Goal: Task Accomplishment & Management: Manage account settings

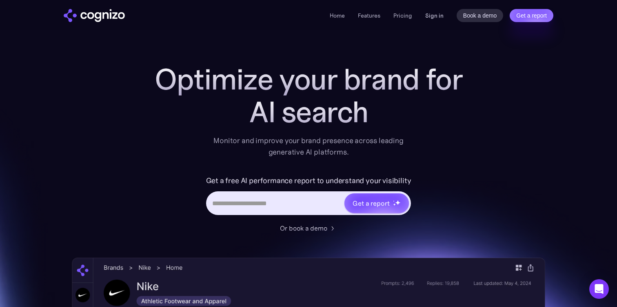
click at [430, 13] on link "Sign in" at bounding box center [434, 16] width 18 height 10
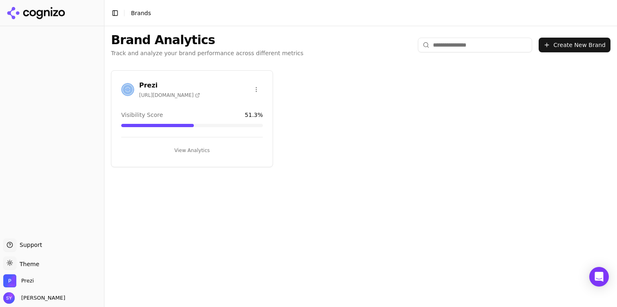
click at [191, 150] on button "View Analytics" at bounding box center [192, 150] width 142 height 13
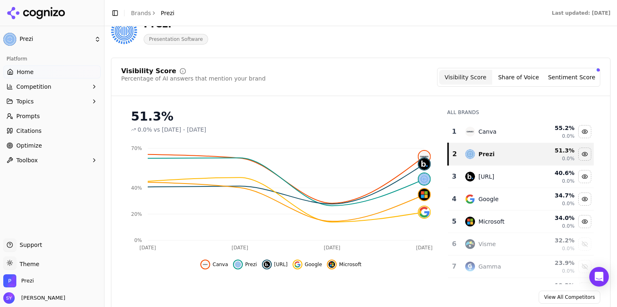
scroll to position [51, 0]
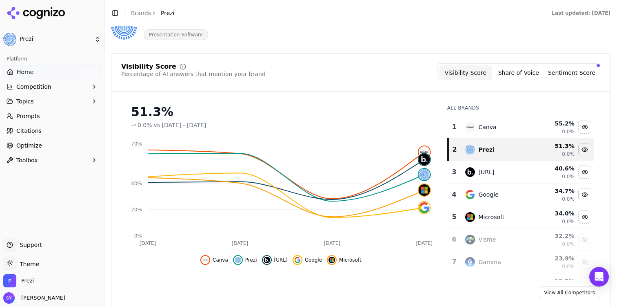
click at [48, 96] on button "Topics" at bounding box center [52, 101] width 98 height 13
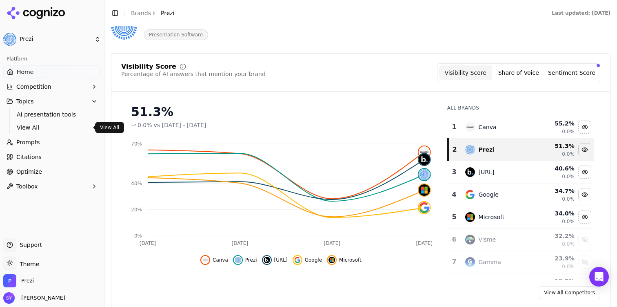
click at [48, 125] on span "View All" at bounding box center [52, 127] width 71 height 8
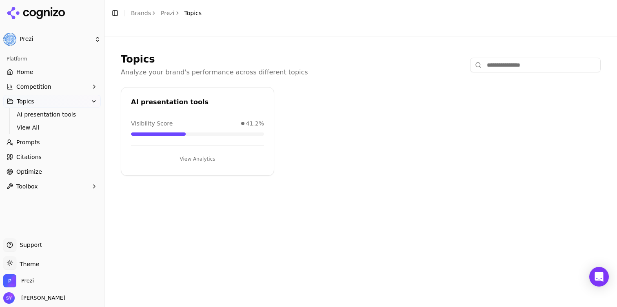
click at [74, 144] on link "Prompts" at bounding box center [52, 142] width 98 height 13
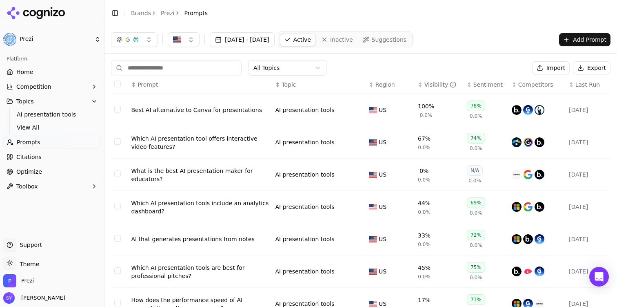
click at [192, 68] on input at bounding box center [176, 67] width 131 height 15
paste input "**********"
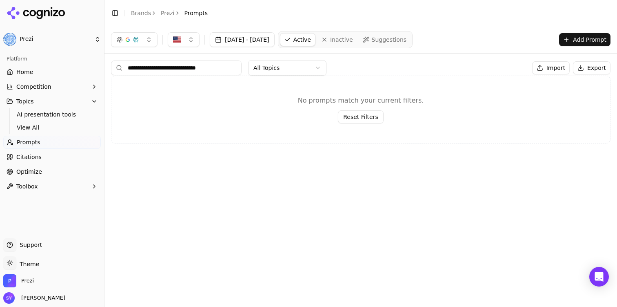
type input "**********"
click at [400, 71] on div "**********" at bounding box center [361, 68] width 500 height 16
click at [575, 40] on button "Add Prompt" at bounding box center [584, 39] width 51 height 13
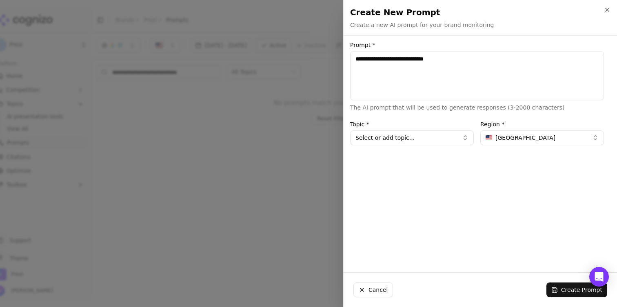
type textarea "**********"
click at [403, 138] on button "Select or add topic..." at bounding box center [412, 137] width 124 height 15
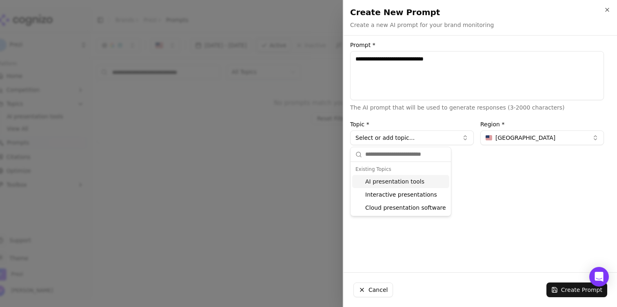
click at [406, 181] on div "AI presentation tools" at bounding box center [400, 181] width 97 height 13
type input "**********"
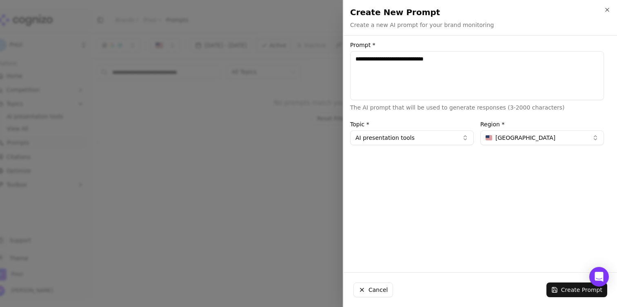
click at [496, 211] on div "**********" at bounding box center [477, 153] width 267 height 223
click at [567, 289] on button "Create Prompt" at bounding box center [577, 289] width 61 height 15
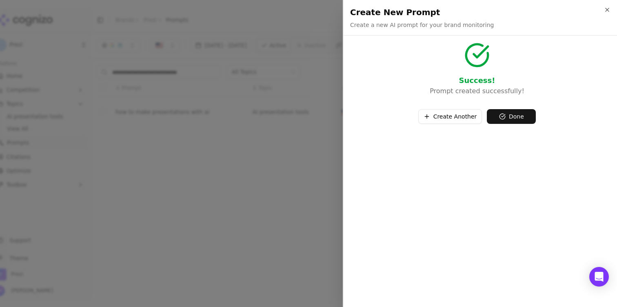
click at [455, 113] on button "Create Another" at bounding box center [450, 116] width 64 height 15
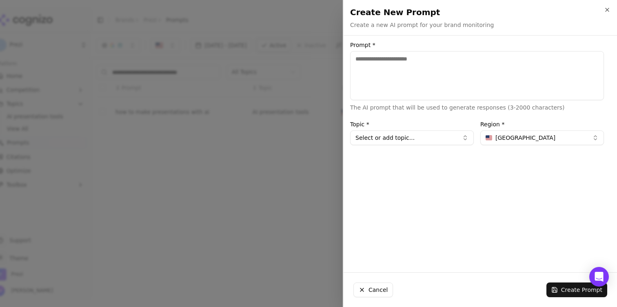
click at [414, 83] on textarea "Prompt *" at bounding box center [477, 75] width 254 height 49
paste textarea "**********"
type textarea "**********"
click at [425, 138] on button "Select or add topic..." at bounding box center [412, 137] width 124 height 15
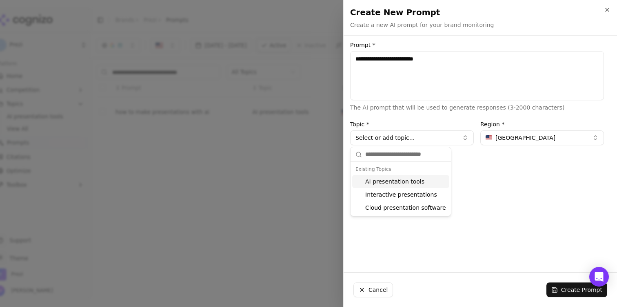
click at [418, 182] on div "AI presentation tools" at bounding box center [400, 181] width 97 height 13
type input "**********"
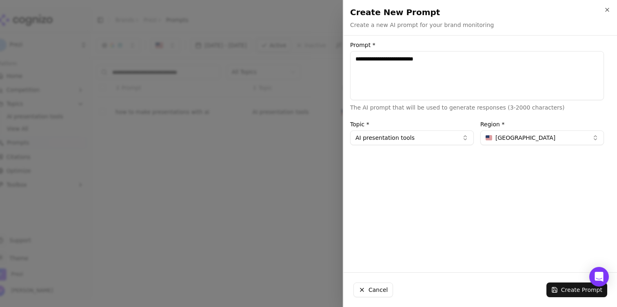
click at [578, 288] on button "Create Prompt" at bounding box center [577, 289] width 61 height 15
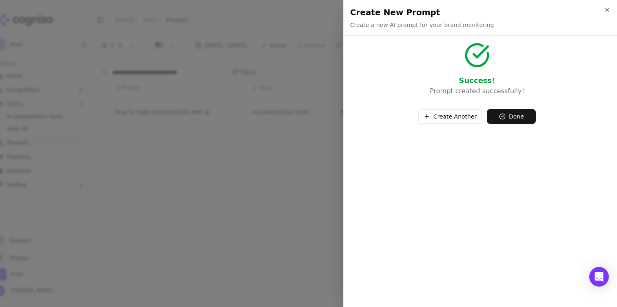
click at [503, 111] on button "Done" at bounding box center [511, 116] width 49 height 15
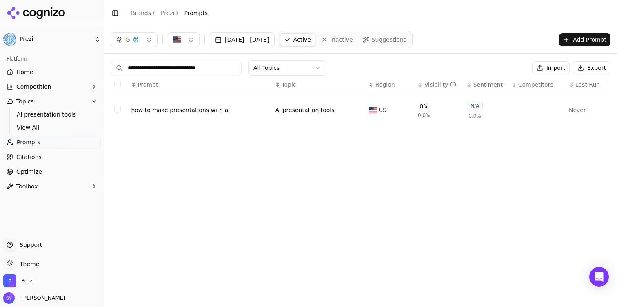
click at [213, 73] on input "**********" at bounding box center [176, 67] width 131 height 15
paste input "*"
click at [248, 153] on div "**********" at bounding box center [360, 166] width 513 height 280
click at [228, 72] on input "**********" at bounding box center [176, 67] width 131 height 15
click at [227, 69] on input "**********" at bounding box center [176, 67] width 131 height 15
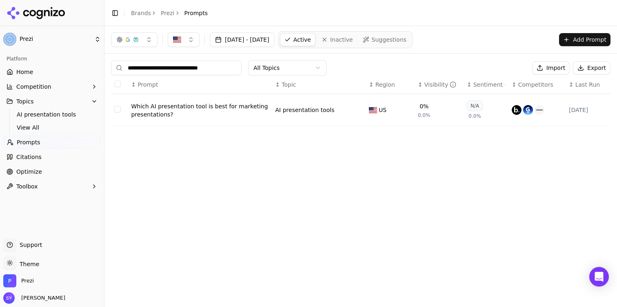
type input "**********"
click at [371, 211] on div "**********" at bounding box center [360, 166] width 513 height 280
click at [579, 35] on button "Add Prompt" at bounding box center [584, 39] width 51 height 13
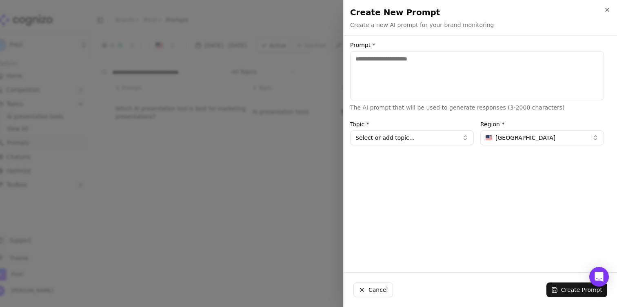
click at [408, 79] on textarea "Prompt *" at bounding box center [477, 75] width 254 height 49
type textarea "**********"
click at [400, 135] on button "Select or add topic..." at bounding box center [412, 137] width 124 height 15
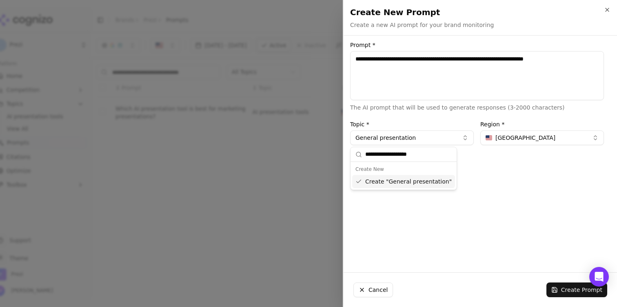
type input "**********"
click at [427, 189] on div "**********" at bounding box center [477, 153] width 267 height 223
click at [561, 288] on button "Create Prompt" at bounding box center [577, 289] width 61 height 15
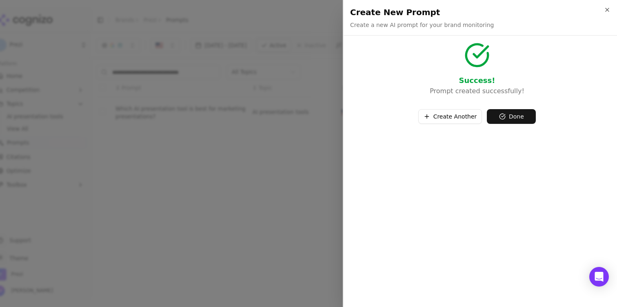
click at [456, 118] on button "Create Another" at bounding box center [450, 116] width 64 height 15
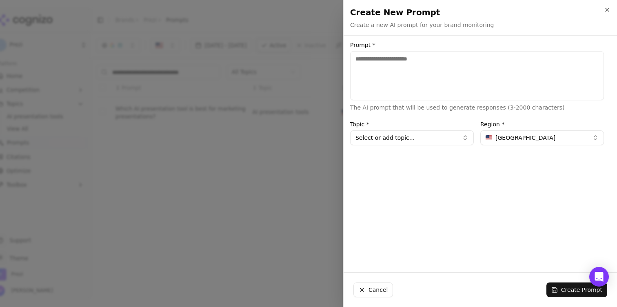
click at [412, 94] on textarea "Prompt *" at bounding box center [477, 75] width 254 height 49
paste textarea "**********"
type textarea "**********"
click at [409, 142] on button "Select or add topic..." at bounding box center [412, 137] width 124 height 15
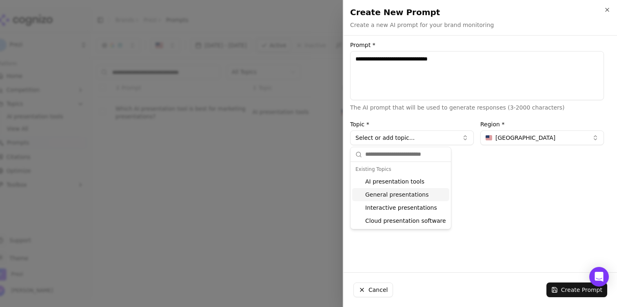
click at [413, 195] on div "General presentations" at bounding box center [400, 194] width 97 height 13
type input "**********"
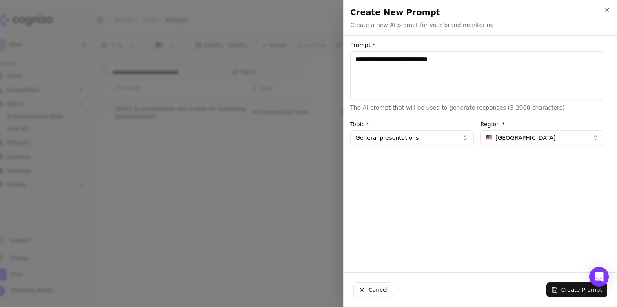
click at [569, 286] on button "Create Prompt" at bounding box center [577, 289] width 61 height 15
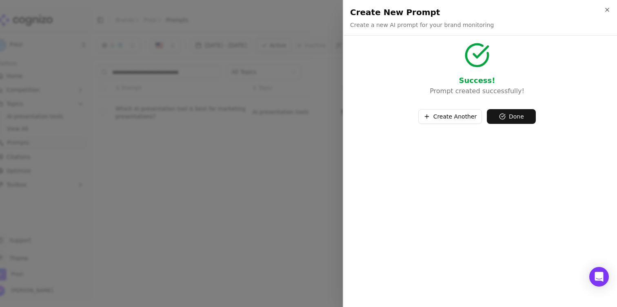
click at [296, 144] on div at bounding box center [308, 153] width 617 height 307
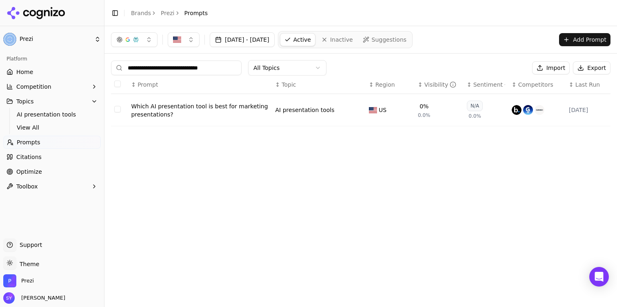
click at [396, 43] on link "Suggestions" at bounding box center [385, 39] width 52 height 13
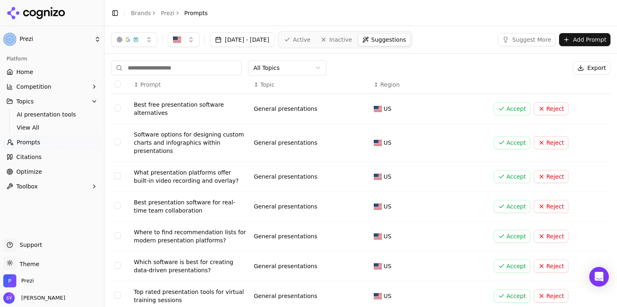
click at [578, 44] on button "Add Prompt" at bounding box center [584, 39] width 51 height 13
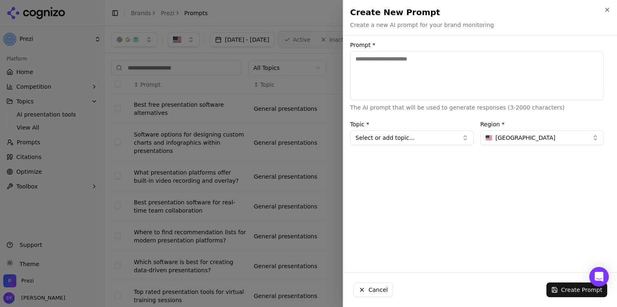
click at [288, 131] on div at bounding box center [308, 153] width 617 height 307
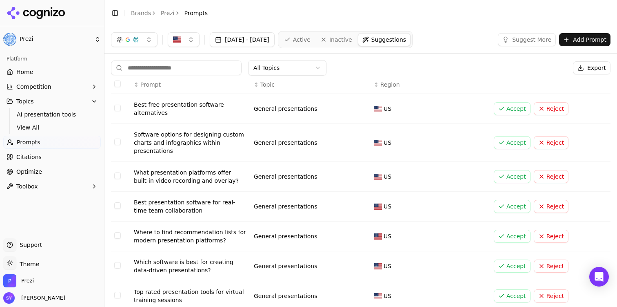
click at [124, 107] on td "Data table" at bounding box center [121, 109] width 20 height 30
click at [119, 106] on button "Select row 1" at bounding box center [117, 107] width 7 height 7
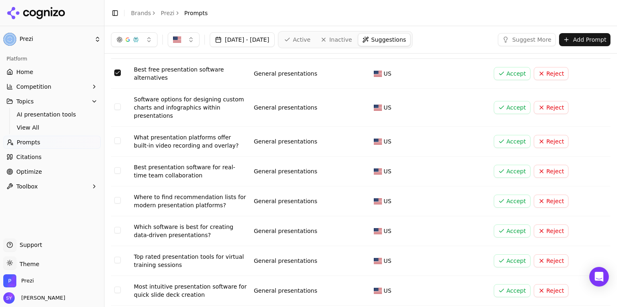
scroll to position [41, 0]
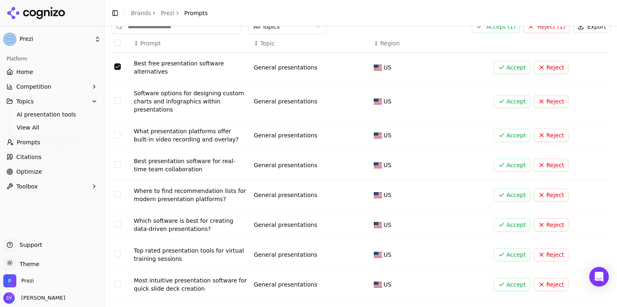
click at [121, 164] on td "Data table" at bounding box center [121, 165] width 20 height 30
click at [118, 165] on button "Select row 4" at bounding box center [117, 164] width 7 height 7
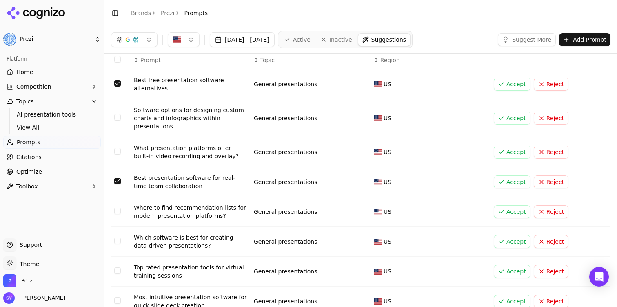
scroll to position [0, 0]
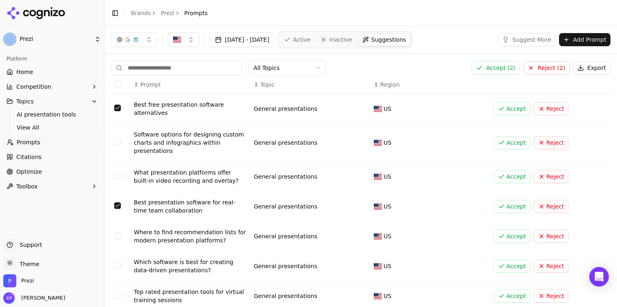
click at [499, 68] on button "Accept ( 2 )" at bounding box center [496, 67] width 48 height 13
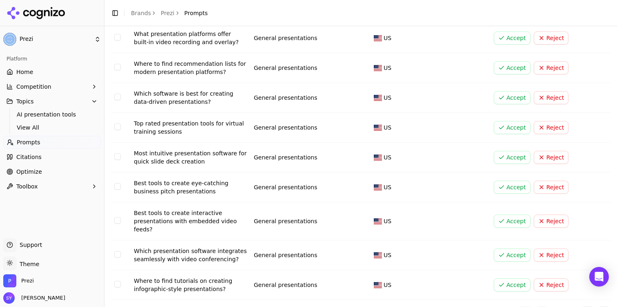
scroll to position [128, 0]
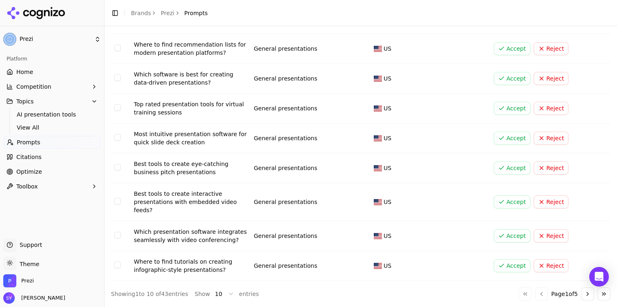
click at [586, 295] on button "Go to next page" at bounding box center [587, 293] width 13 height 13
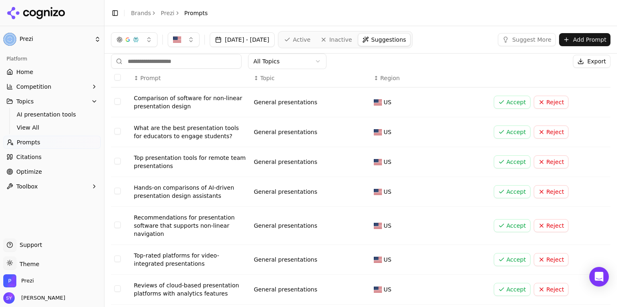
scroll to position [0, 0]
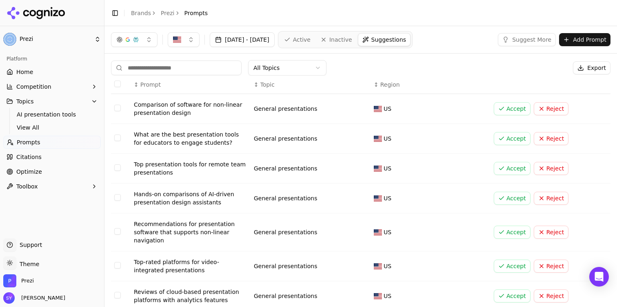
click at [326, 140] on div "General presentations" at bounding box center [310, 138] width 113 height 8
click at [124, 132] on td "Data table" at bounding box center [121, 139] width 20 height 30
click at [122, 136] on td "Data table" at bounding box center [121, 139] width 20 height 30
click at [118, 136] on button "Select row 12" at bounding box center [117, 137] width 7 height 7
click at [116, 163] on td "Data table" at bounding box center [121, 168] width 20 height 30
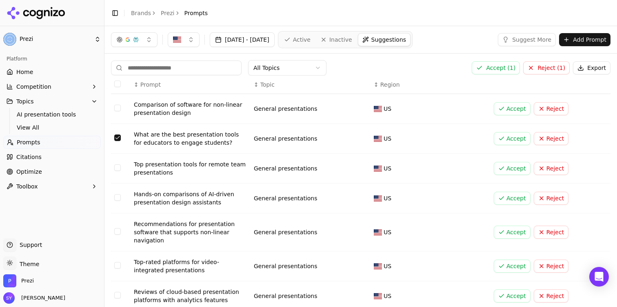
click at [117, 171] on button "Select row 13" at bounding box center [117, 167] width 7 height 7
click at [506, 69] on button "Accept ( 2 )" at bounding box center [496, 67] width 48 height 13
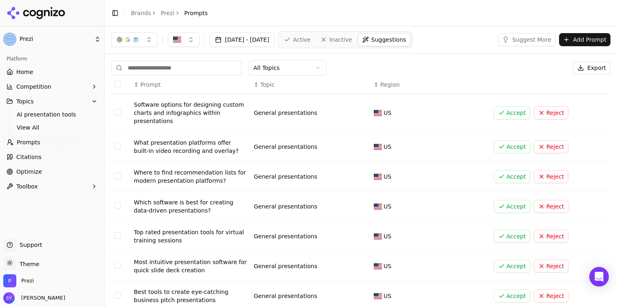
click at [591, 38] on button "Add Prompt" at bounding box center [584, 39] width 51 height 13
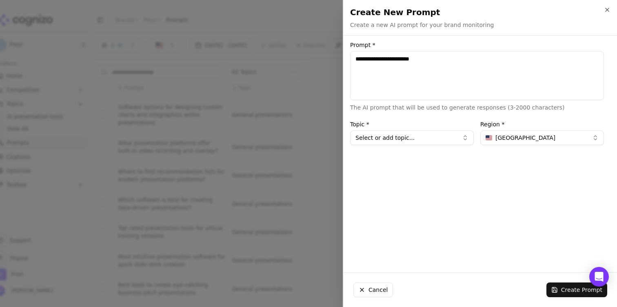
type textarea "**********"
click at [416, 130] on div "Topic * Select or add topic..." at bounding box center [412, 133] width 124 height 24
click at [415, 138] on button "Select or add topic..." at bounding box center [412, 137] width 124 height 15
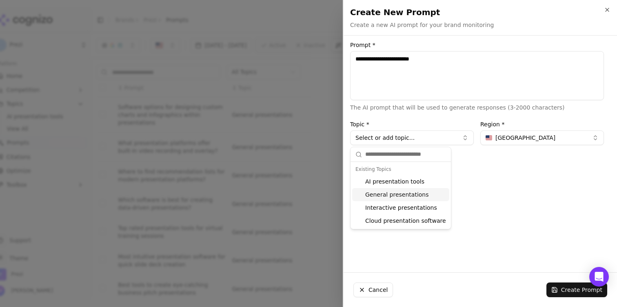
click at [411, 194] on div "General presentations" at bounding box center [400, 194] width 97 height 13
type input "**********"
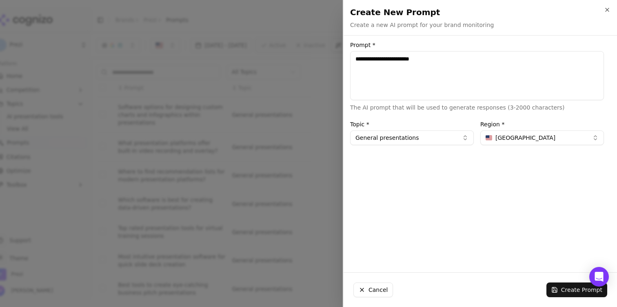
click at [569, 289] on button "Create Prompt" at bounding box center [577, 289] width 61 height 15
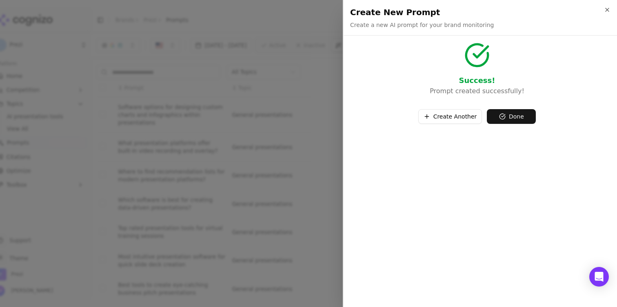
click at [460, 118] on button "Create Another" at bounding box center [450, 116] width 64 height 15
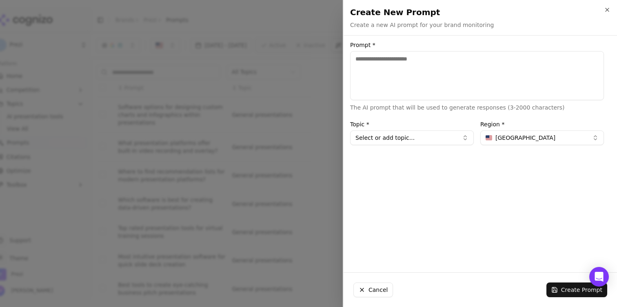
click at [445, 85] on textarea "Prompt *" at bounding box center [477, 75] width 254 height 49
paste textarea "**********"
type textarea "**********"
click at [418, 128] on div "Topic * Select or add topic..." at bounding box center [412, 133] width 124 height 24
click at [418, 137] on button "Select or add topic..." at bounding box center [412, 137] width 124 height 15
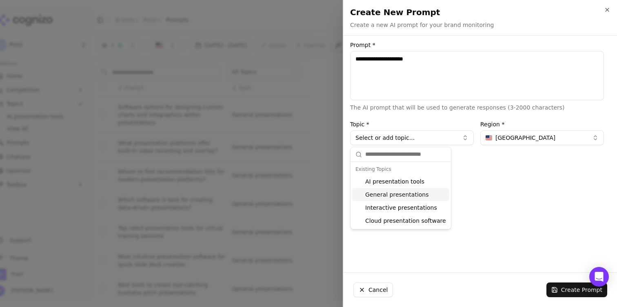
click at [415, 196] on div "General presentations" at bounding box center [400, 194] width 97 height 13
type input "**********"
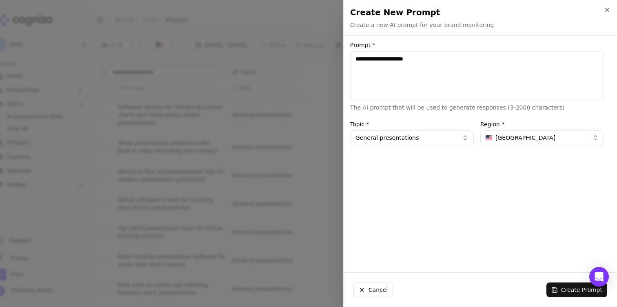
click at [567, 285] on button "Create Prompt" at bounding box center [577, 289] width 61 height 15
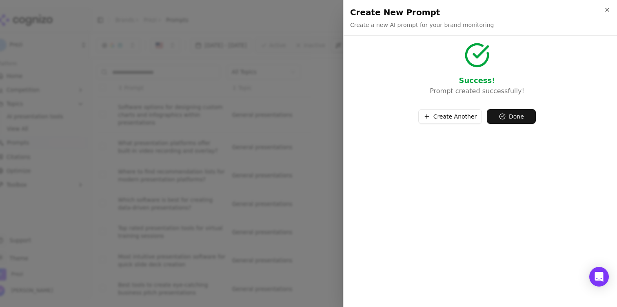
click at [504, 111] on button "Done" at bounding box center [511, 116] width 49 height 15
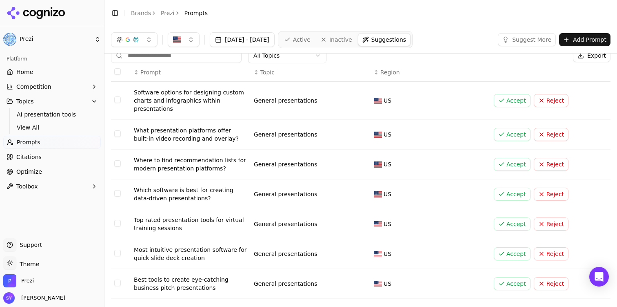
scroll to position [128, 0]
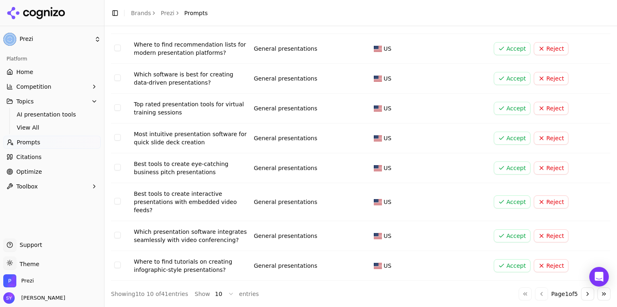
click at [587, 292] on button "Go to next page" at bounding box center [587, 293] width 13 height 13
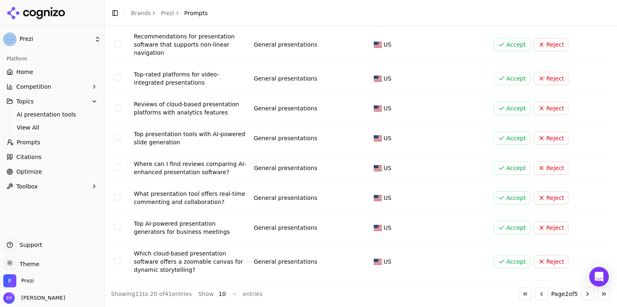
click at [591, 298] on button "Go to next page" at bounding box center [587, 293] width 13 height 13
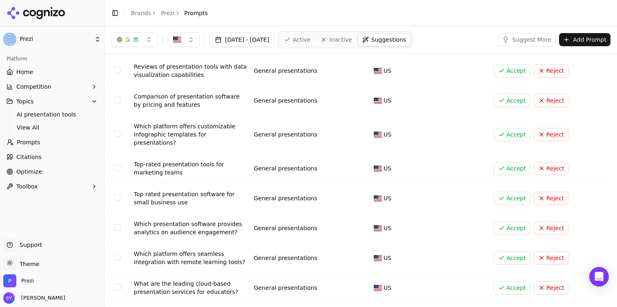
scroll to position [89, 0]
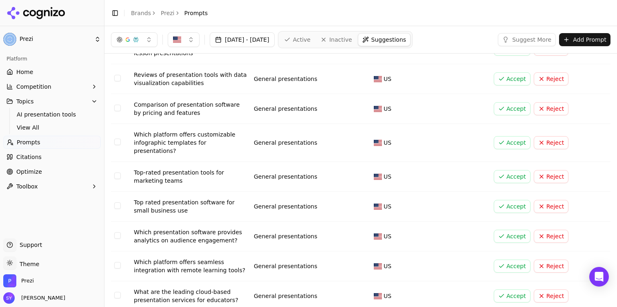
click at [510, 170] on button "Accept" at bounding box center [512, 176] width 37 height 13
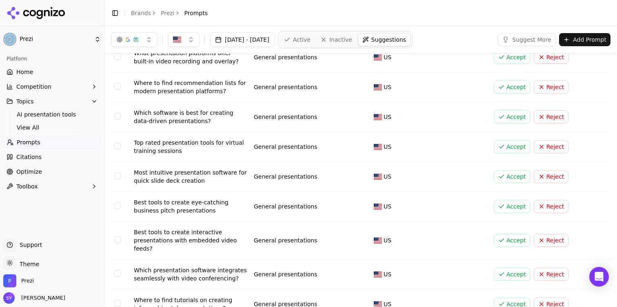
click at [512, 142] on button "Accept" at bounding box center [512, 146] width 37 height 13
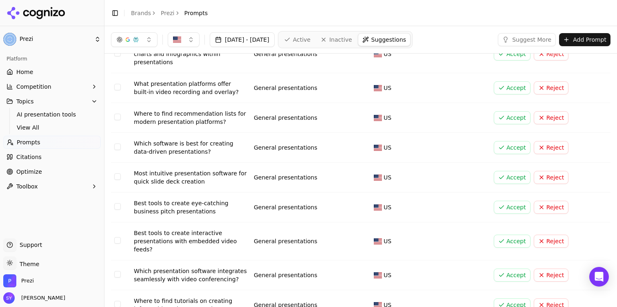
scroll to position [57, 0]
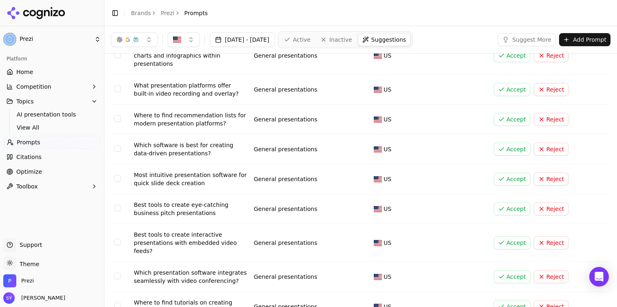
click at [525, 148] on button "Accept" at bounding box center [512, 148] width 37 height 13
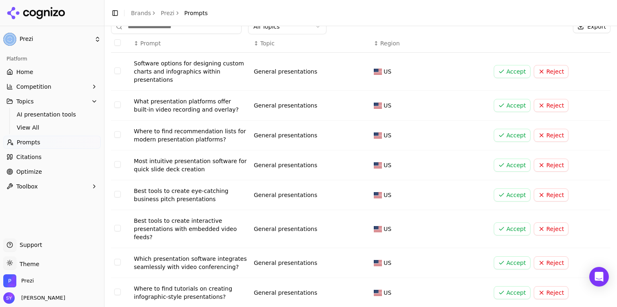
scroll to position [43, 0]
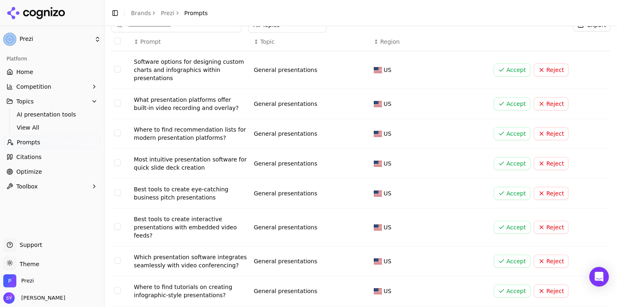
click at [516, 102] on button "Accept" at bounding box center [512, 103] width 37 height 13
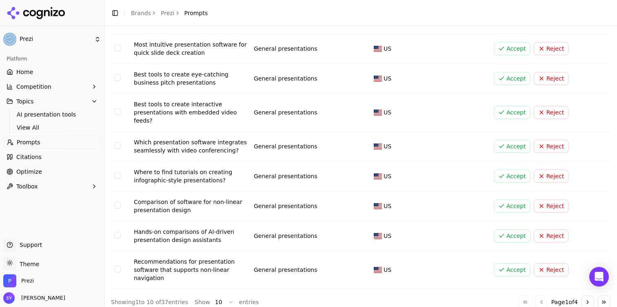
scroll to position [136, 0]
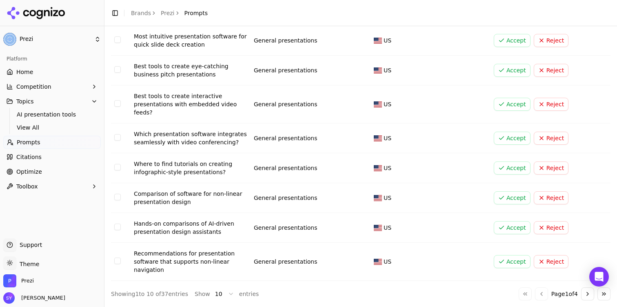
click at [586, 296] on button "Go to next page" at bounding box center [587, 293] width 13 height 13
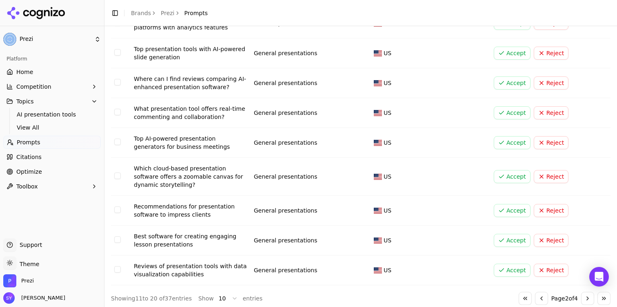
scroll to position [120, 0]
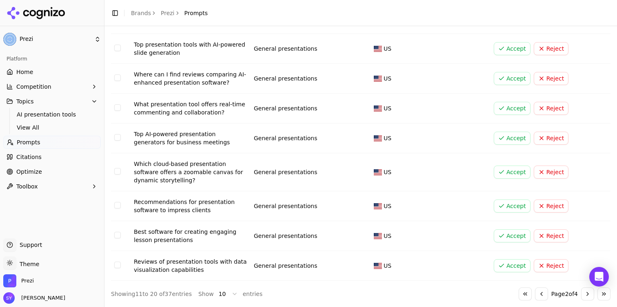
click at [582, 292] on button "Go to next page" at bounding box center [587, 293] width 13 height 13
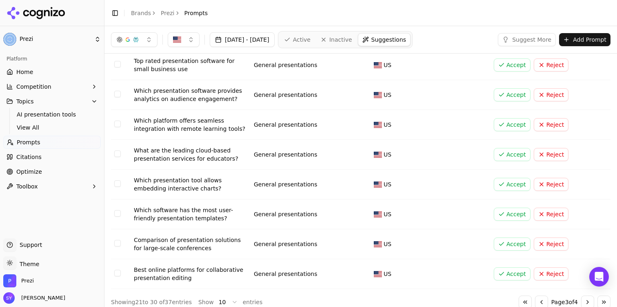
click at [516, 208] on button "Accept" at bounding box center [512, 213] width 37 height 13
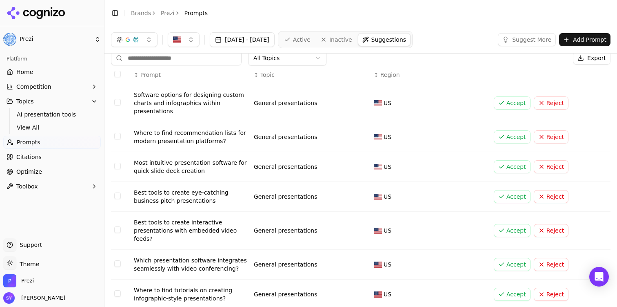
scroll to position [9, 0]
click at [525, 196] on button "Accept" at bounding box center [512, 197] width 37 height 13
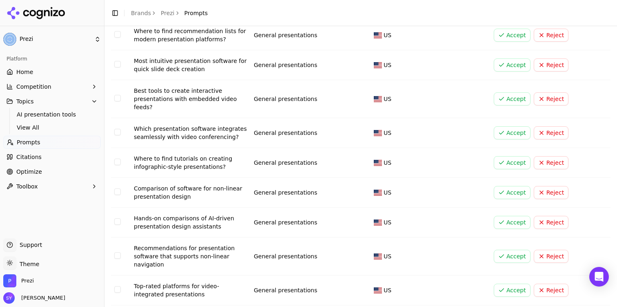
scroll to position [136, 0]
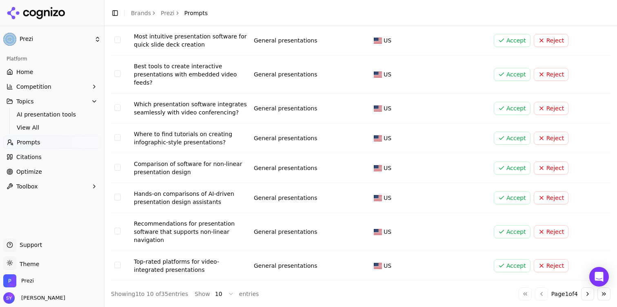
click at [591, 297] on button "Go to next page" at bounding box center [587, 293] width 13 height 13
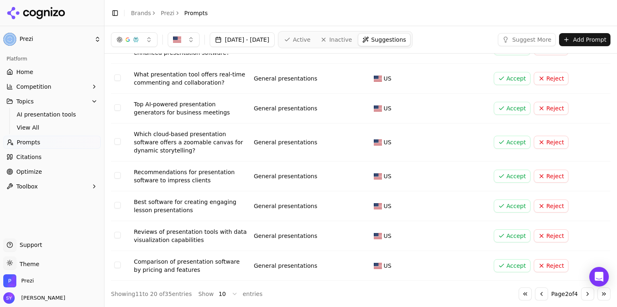
click at [591, 297] on button "Go to next page" at bounding box center [587, 293] width 13 height 13
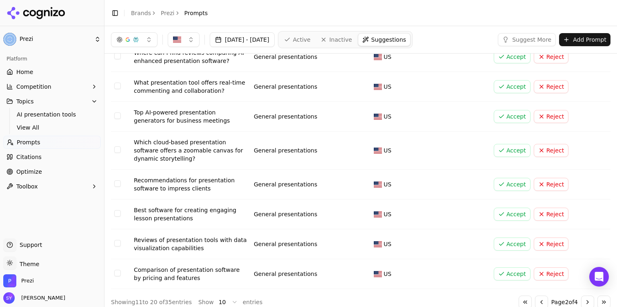
click at [591, 297] on button "Go to next page" at bounding box center [587, 301] width 13 height 13
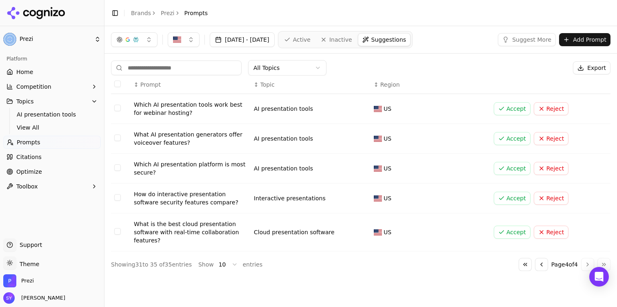
scroll to position [0, 0]
click at [542, 265] on button "Go to previous page" at bounding box center [541, 264] width 13 height 13
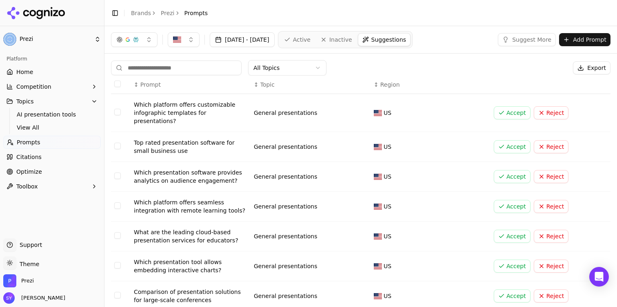
click at [505, 140] on button "Accept" at bounding box center [512, 146] width 37 height 13
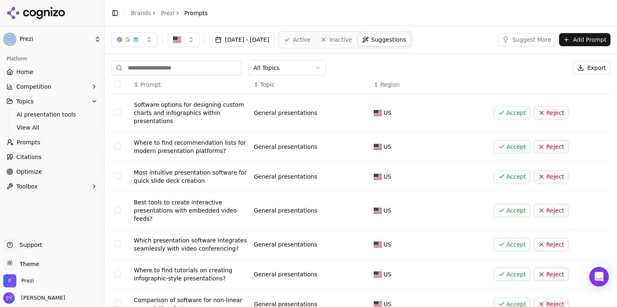
click at [572, 38] on button "Add Prompt" at bounding box center [584, 39] width 51 height 13
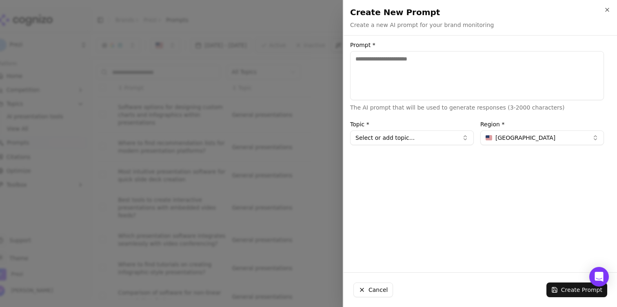
click at [380, 93] on textarea "Prompt *" at bounding box center [477, 75] width 254 height 49
type textarea "**********"
click at [390, 140] on button "Select or add topic..." at bounding box center [412, 137] width 124 height 15
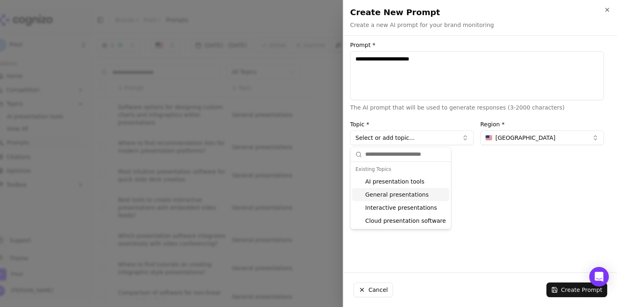
click at [400, 196] on div "General presentations" at bounding box center [400, 194] width 97 height 13
type input "**********"
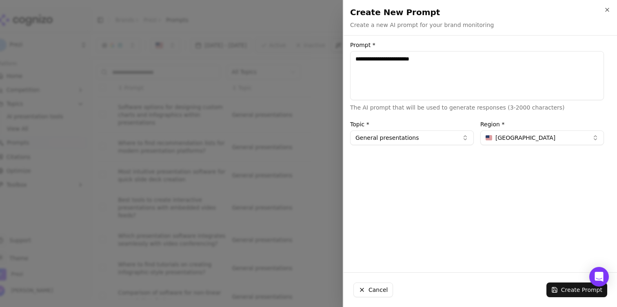
click at [583, 287] on button "Create Prompt" at bounding box center [577, 289] width 61 height 15
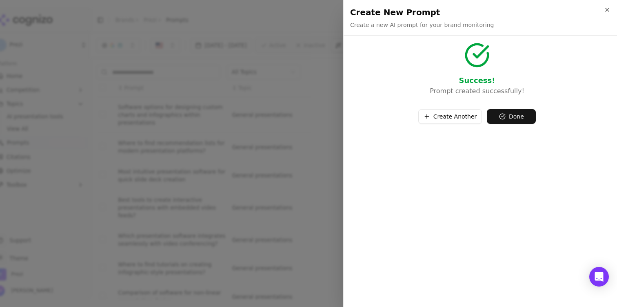
click at [522, 120] on button "Done" at bounding box center [511, 116] width 49 height 15
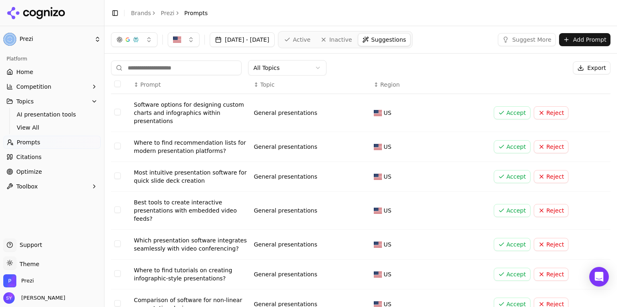
click at [311, 40] on span "Active" at bounding box center [302, 40] width 18 height 8
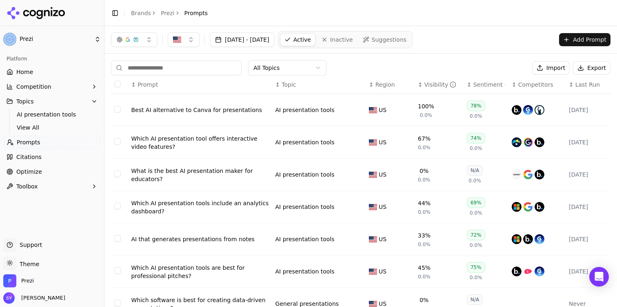
click at [407, 42] on span "Suggestions" at bounding box center [389, 40] width 35 height 8
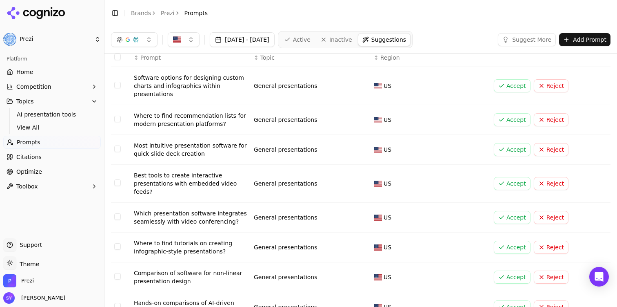
scroll to position [29, 0]
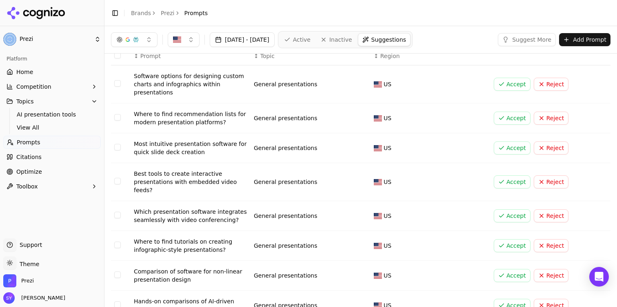
click at [516, 148] on button "Accept" at bounding box center [512, 147] width 37 height 13
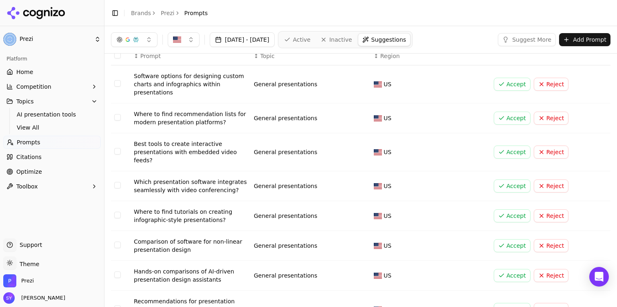
click at [516, 148] on button "Accept" at bounding box center [512, 151] width 37 height 13
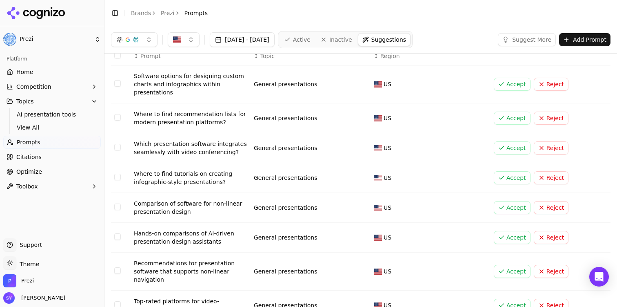
click at [516, 148] on button "Accept" at bounding box center [512, 147] width 37 height 13
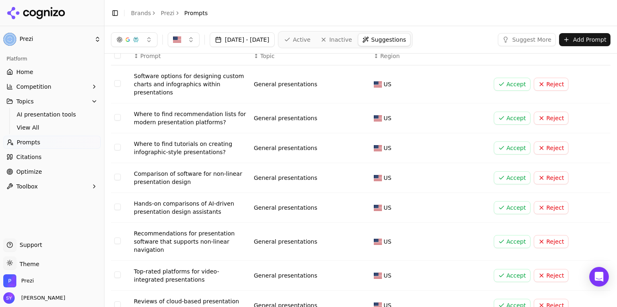
click at [516, 148] on button "Accept" at bounding box center [512, 147] width 37 height 13
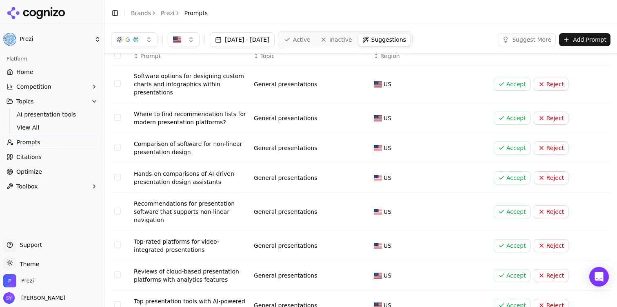
click at [516, 148] on button "Accept" at bounding box center [512, 147] width 37 height 13
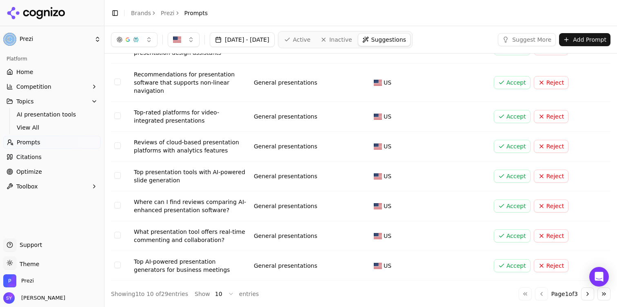
scroll to position [127, 0]
click at [513, 240] on button "Accept" at bounding box center [512, 236] width 37 height 13
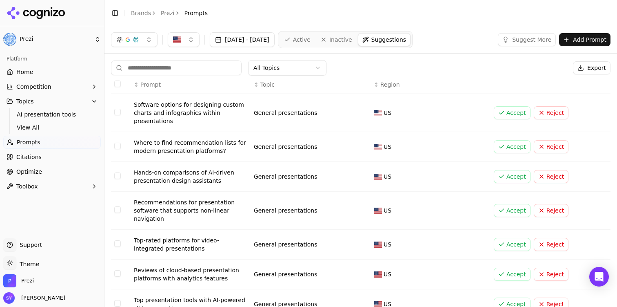
scroll to position [136, 0]
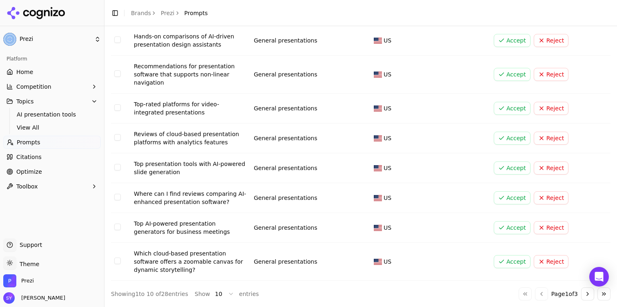
click at [585, 292] on button "Go to next page" at bounding box center [587, 293] width 13 height 13
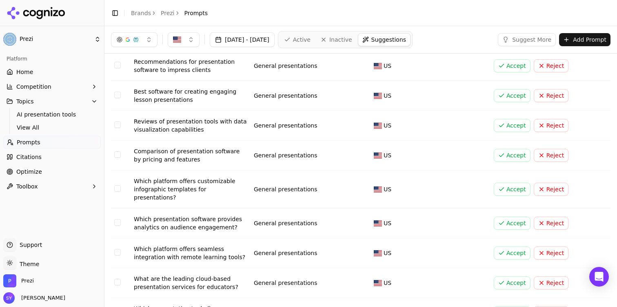
scroll to position [0, 0]
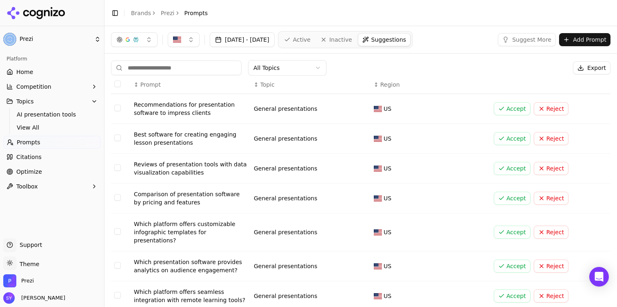
click at [512, 142] on button "Accept" at bounding box center [512, 138] width 37 height 13
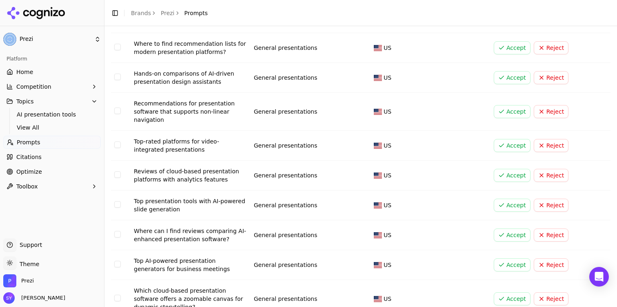
scroll to position [136, 0]
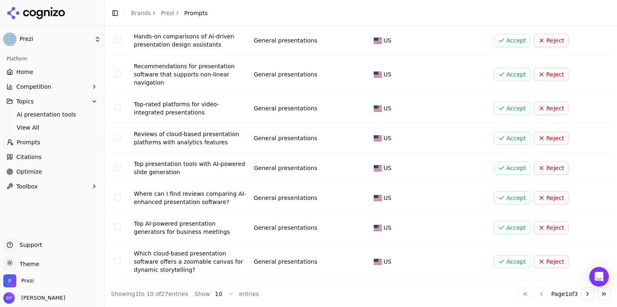
click at [581, 294] on button "Go to next page" at bounding box center [587, 293] width 13 height 13
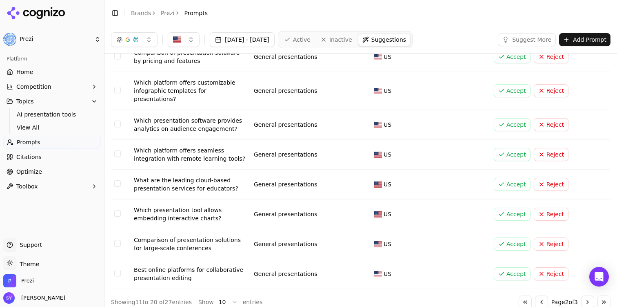
scroll to position [0, 0]
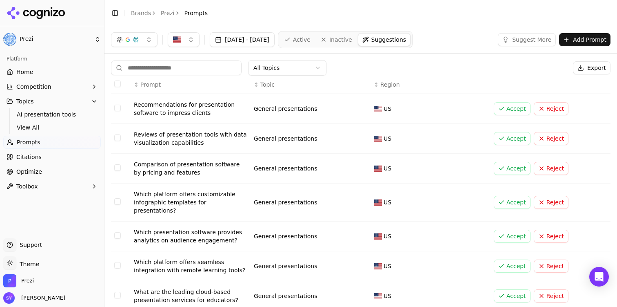
click at [118, 107] on button "Select row 11" at bounding box center [117, 107] width 7 height 7
click at [118, 141] on td "Data table" at bounding box center [121, 139] width 20 height 30
click at [118, 137] on button "Select row 12" at bounding box center [117, 137] width 7 height 7
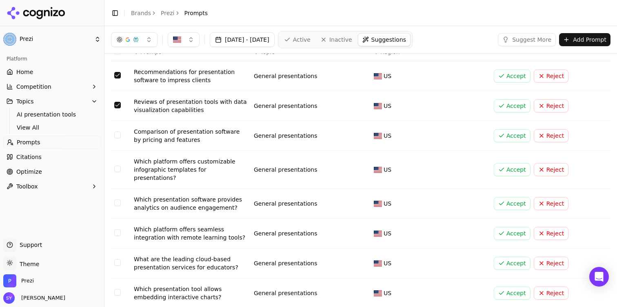
scroll to position [31, 0]
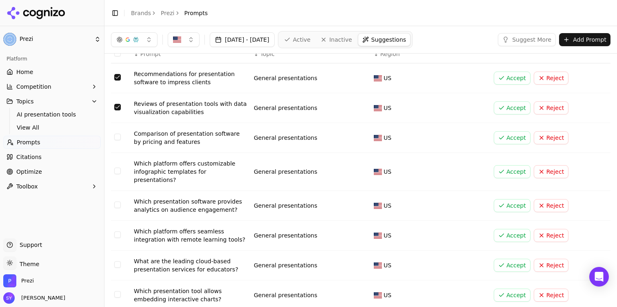
click at [117, 167] on button "Select row 14" at bounding box center [117, 170] width 7 height 7
click at [120, 201] on button "Select row 15" at bounding box center [117, 204] width 7 height 7
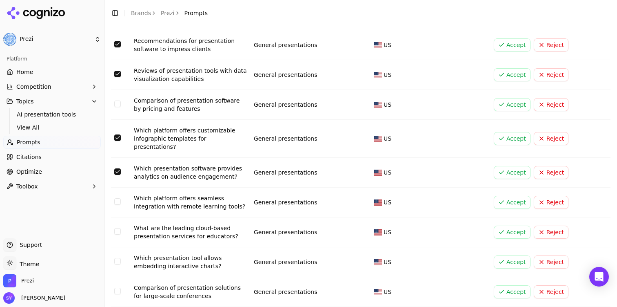
scroll to position [64, 0]
click at [118, 197] on button "Select row 16" at bounding box center [117, 200] width 7 height 7
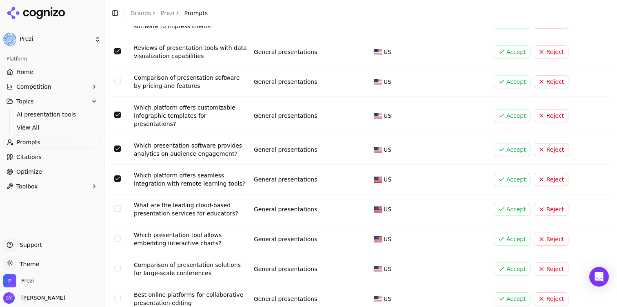
scroll to position [91, 0]
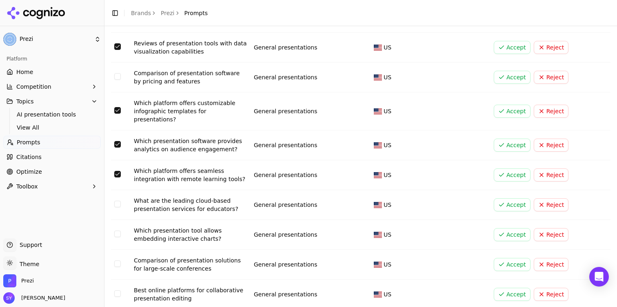
click at [120, 200] on button "Select row 17" at bounding box center [117, 203] width 7 height 7
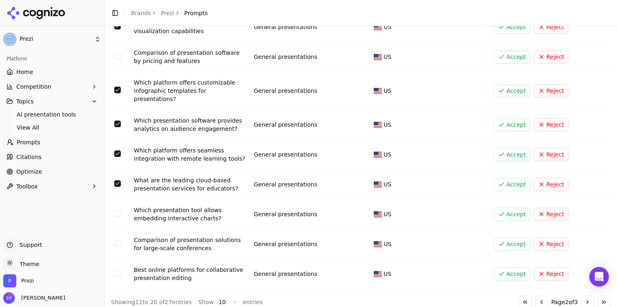
click at [119, 210] on button "Select row 18" at bounding box center [117, 213] width 7 height 7
click at [119, 240] on button "Select row 19" at bounding box center [117, 243] width 7 height 7
click at [118, 269] on button "Select row 20" at bounding box center [117, 272] width 7 height 7
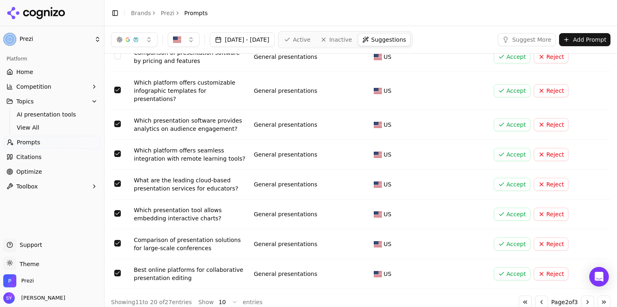
scroll to position [0, 0]
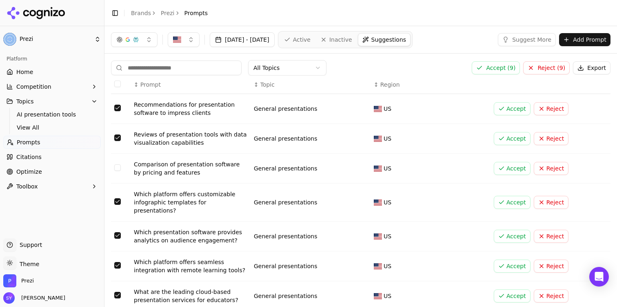
click at [497, 72] on button "Accept ( 9 )" at bounding box center [496, 67] width 48 height 13
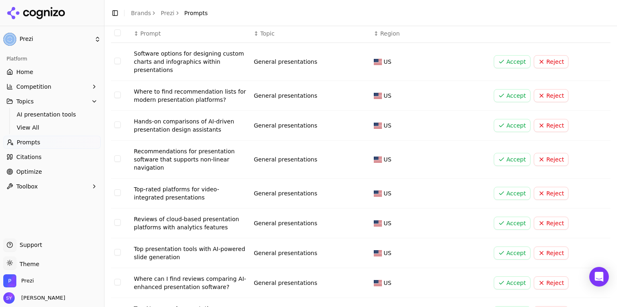
scroll to position [55, 0]
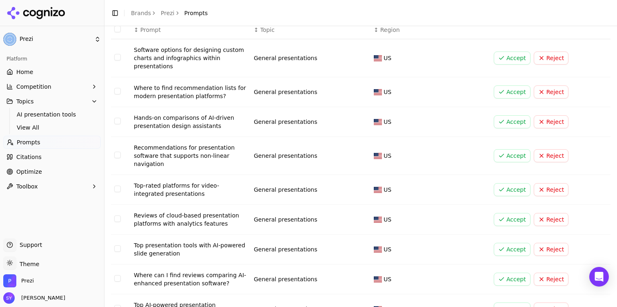
click at [120, 190] on button "Select row 5" at bounding box center [117, 188] width 7 height 7
click at [120, 161] on td "Data table" at bounding box center [121, 156] width 20 height 38
click at [118, 156] on button "Select row 4" at bounding box center [117, 154] width 7 height 7
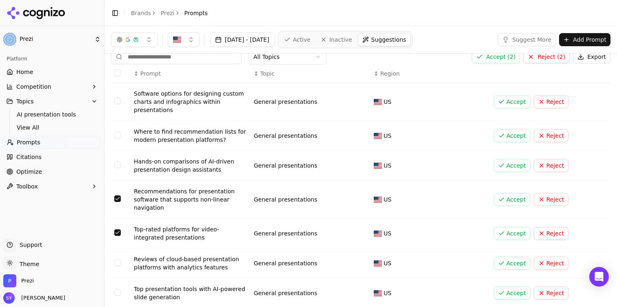
scroll to position [0, 0]
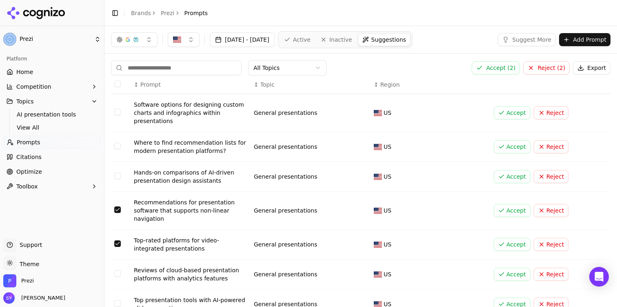
click at [490, 65] on button "Accept ( 2 )" at bounding box center [496, 67] width 48 height 13
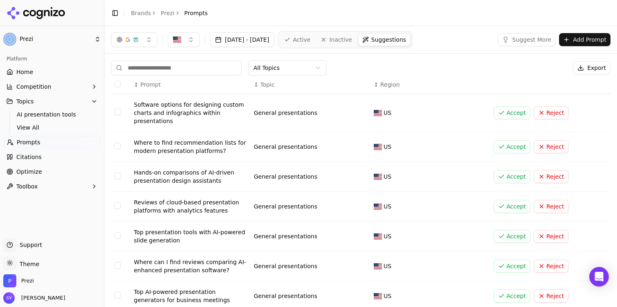
click at [521, 38] on button "Suggest More" at bounding box center [527, 39] width 58 height 13
click at [199, 68] on input at bounding box center [176, 67] width 131 height 15
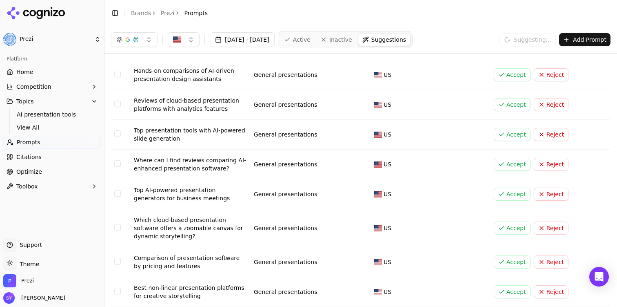
scroll to position [128, 0]
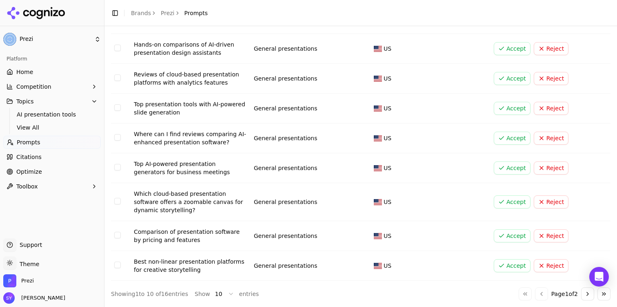
click at [587, 296] on button "Go to next page" at bounding box center [587, 293] width 13 height 13
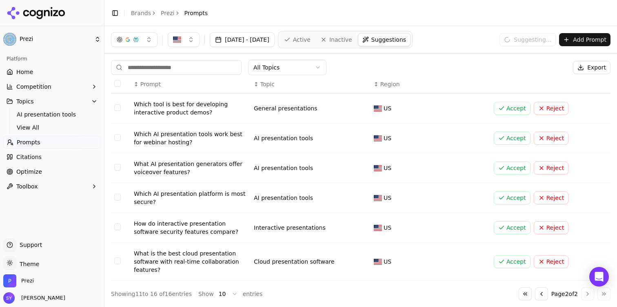
click at [119, 140] on button "Select row 12" at bounding box center [117, 137] width 7 height 7
click at [163, 69] on input at bounding box center [176, 67] width 131 height 15
paste input "**********"
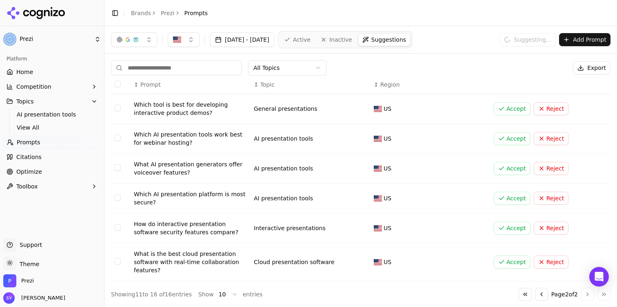
type input "**********"
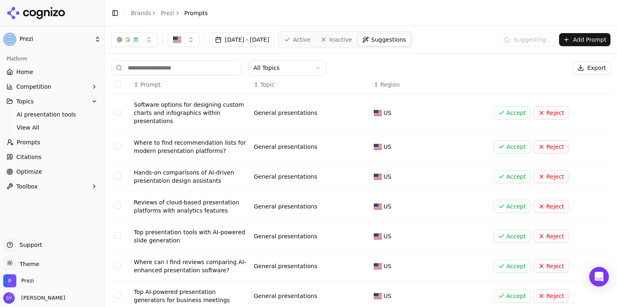
click at [311, 42] on span "Active" at bounding box center [302, 40] width 18 height 8
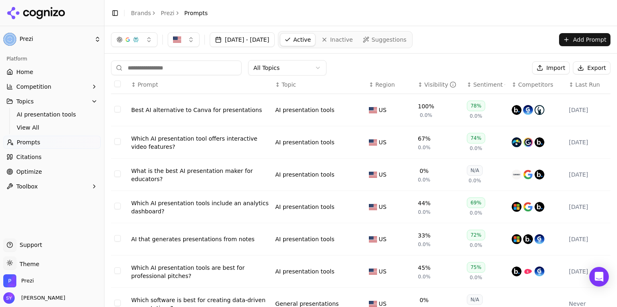
click at [219, 66] on input at bounding box center [176, 67] width 131 height 15
paste input "**********"
type input "**********"
click at [367, 72] on div "All Topics Import Export" at bounding box center [361, 68] width 500 height 16
click at [48, 68] on link "Home" at bounding box center [52, 71] width 98 height 13
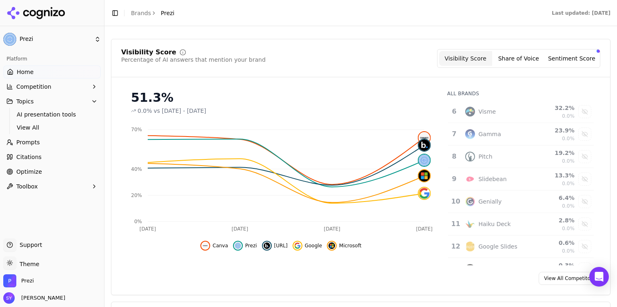
scroll to position [173, 0]
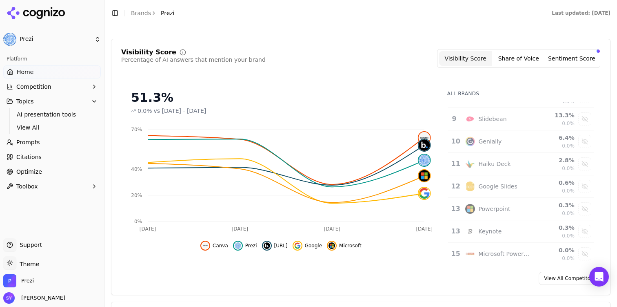
click at [56, 87] on button "Competition" at bounding box center [52, 86] width 98 height 13
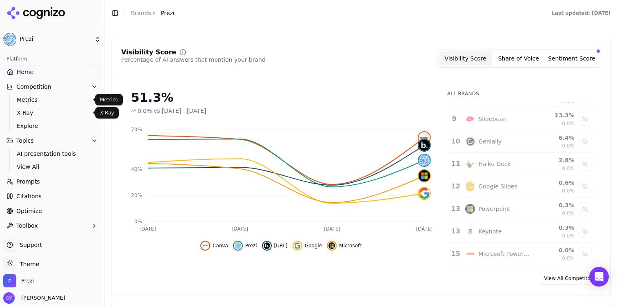
click at [58, 96] on span "Metrics" at bounding box center [52, 100] width 71 height 8
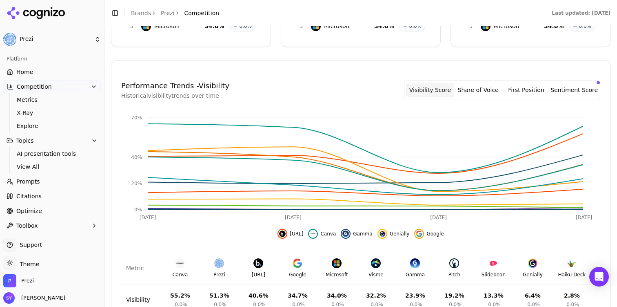
scroll to position [325, 0]
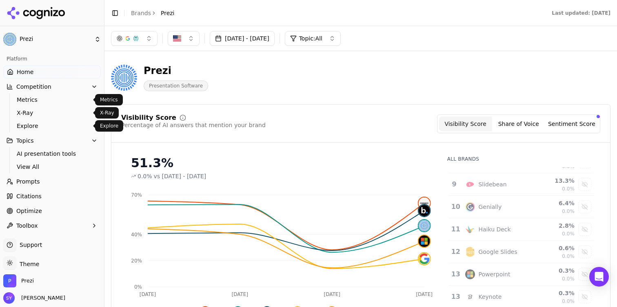
click at [62, 129] on span "Explore" at bounding box center [52, 126] width 71 height 8
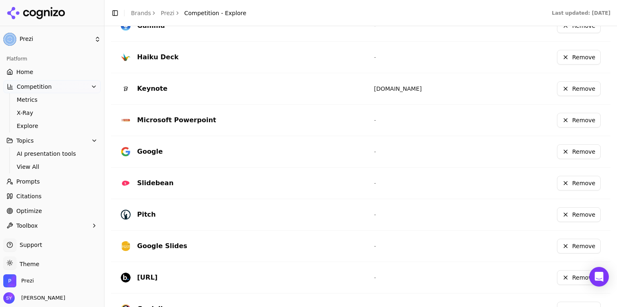
scroll to position [278, 0]
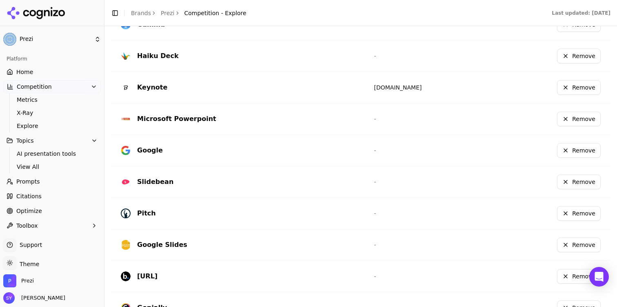
click at [577, 118] on button "Remove" at bounding box center [579, 118] width 44 height 15
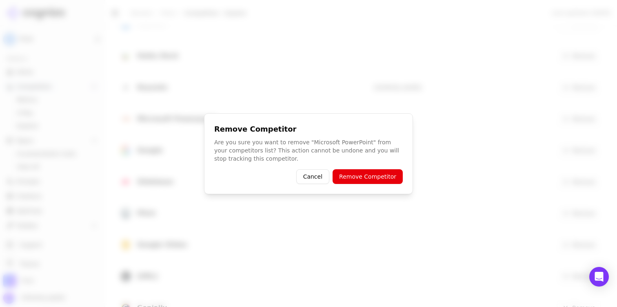
click at [385, 176] on button "Remove Competitor" at bounding box center [368, 176] width 70 height 15
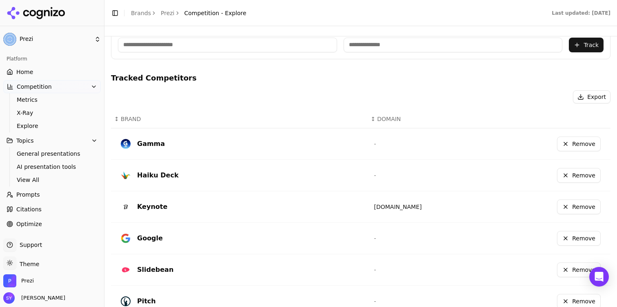
scroll to position [153, 0]
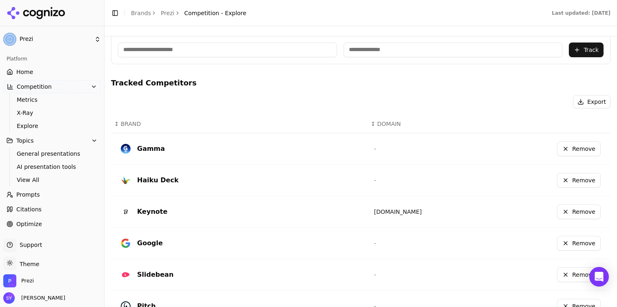
click at [272, 52] on input at bounding box center [227, 49] width 219 height 15
type input "*"
type input "**********"
click at [321, 78] on h4 "Tracked Competitors" at bounding box center [361, 82] width 500 height 11
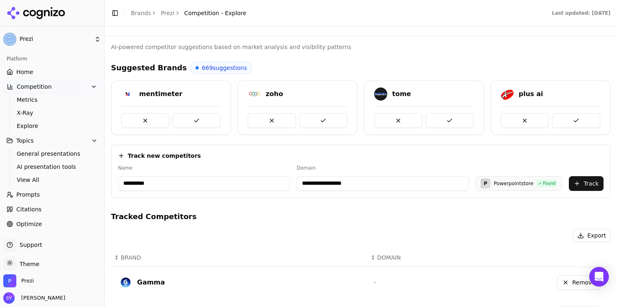
scroll to position [22, 0]
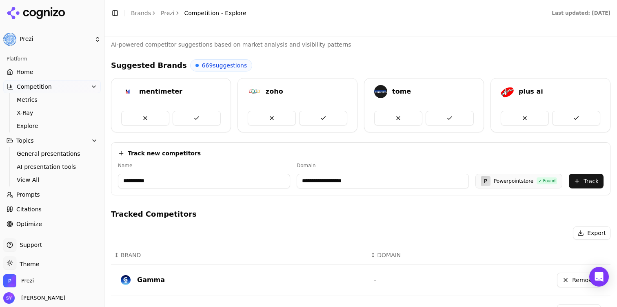
click at [357, 184] on input "**********" at bounding box center [383, 180] width 172 height 15
type input "**********"
click at [398, 233] on div "Export" at bounding box center [361, 232] width 500 height 13
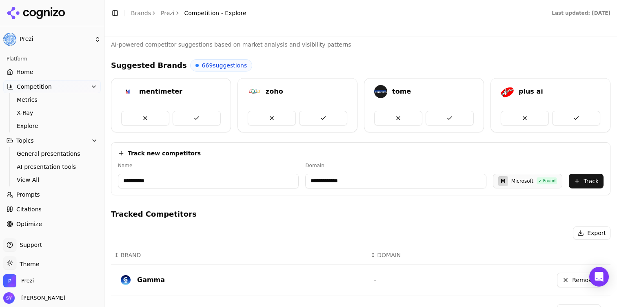
click at [587, 171] on div "**********" at bounding box center [361, 175] width 486 height 26
click at [587, 176] on button "Track" at bounding box center [586, 180] width 35 height 15
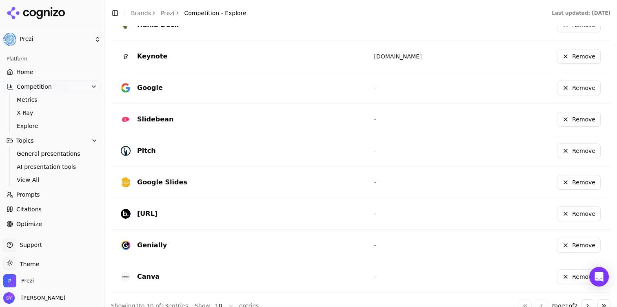
scroll to position [320, 0]
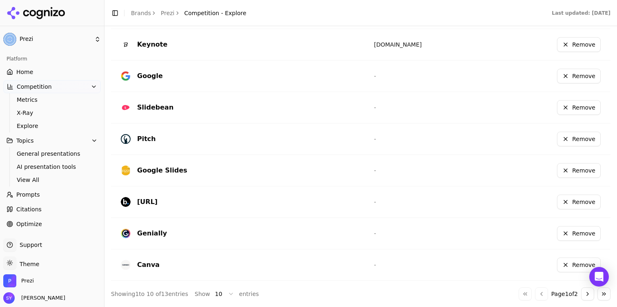
click at [72, 75] on link "Home" at bounding box center [52, 71] width 98 height 13
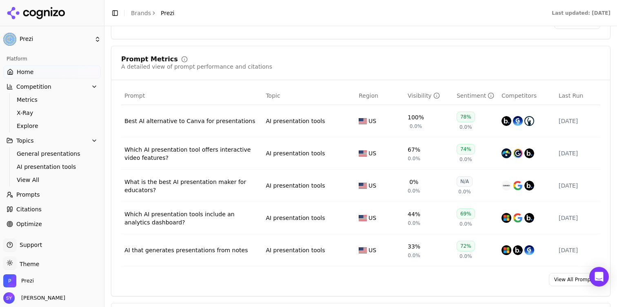
scroll to position [481, 0]
click at [75, 155] on span "General presentations" at bounding box center [52, 153] width 71 height 8
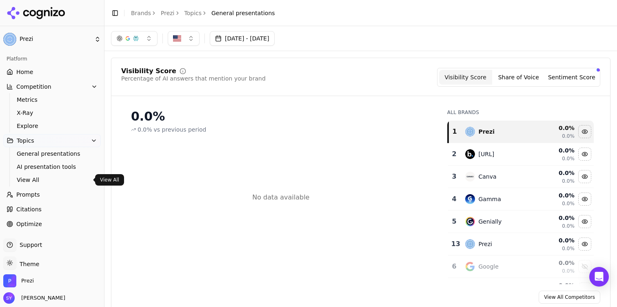
click at [69, 176] on span "View All" at bounding box center [52, 180] width 71 height 8
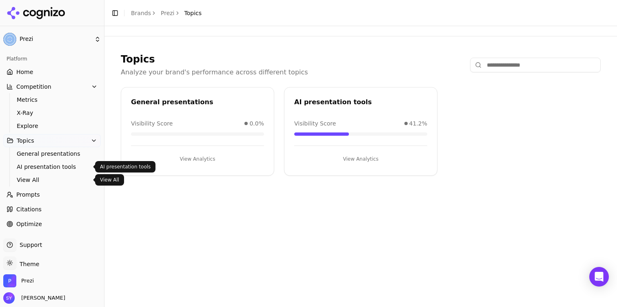
click at [40, 196] on link "Prompts" at bounding box center [52, 194] width 98 height 13
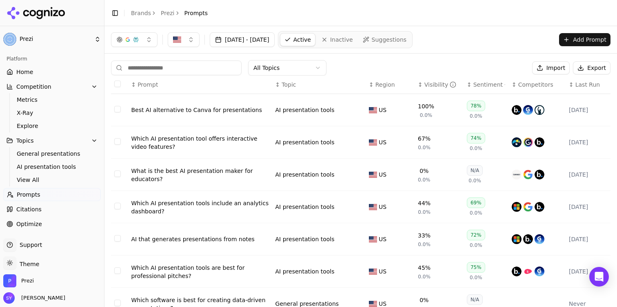
click at [206, 65] on input at bounding box center [176, 67] width 131 height 15
click at [219, 110] on div "Best AI alternative to Canva for presentations" at bounding box center [200, 110] width 138 height 8
drag, startPoint x: 358, startPoint y: 46, endPoint x: 578, endPoint y: 36, distance: 220.3
click at [578, 36] on button "Add Prompt" at bounding box center [584, 39] width 51 height 13
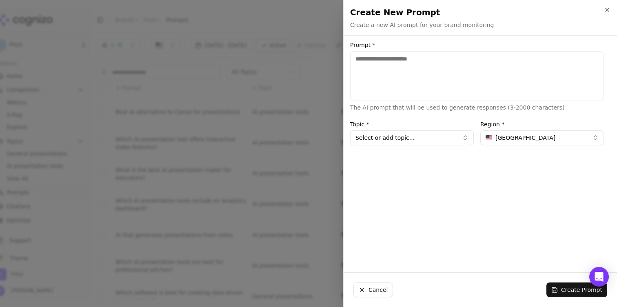
drag, startPoint x: 578, startPoint y: 36, endPoint x: 433, endPoint y: 73, distance: 149.3
click at [433, 73] on textarea "Prompt *" at bounding box center [477, 75] width 254 height 49
click at [415, 53] on textarea "**********" at bounding box center [477, 75] width 254 height 49
click at [418, 60] on textarea "**********" at bounding box center [477, 75] width 254 height 49
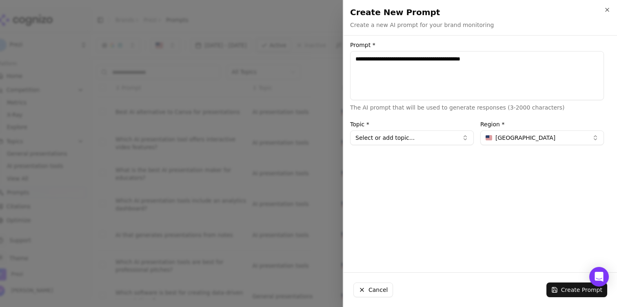
type textarea "**********"
drag, startPoint x: 433, startPoint y: 73, endPoint x: 415, endPoint y: 138, distance: 67.8
click at [415, 138] on button "Select or add topic..." at bounding box center [412, 137] width 124 height 15
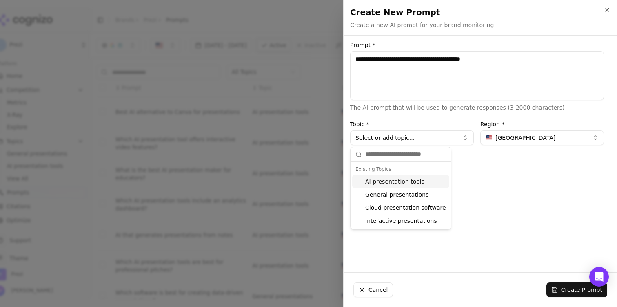
click at [412, 182] on div "AI presentation tools" at bounding box center [400, 181] width 97 height 13
type input "**********"
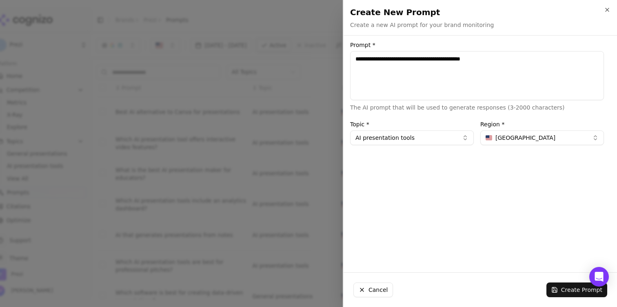
click at [565, 289] on button "Create Prompt" at bounding box center [577, 289] width 61 height 15
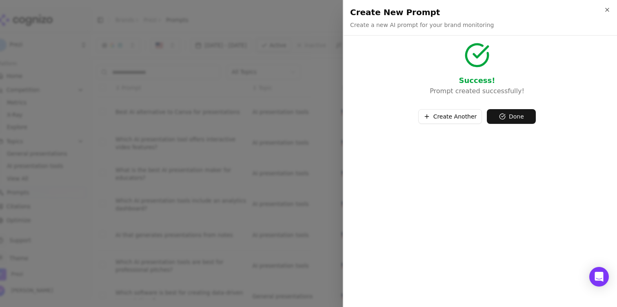
click at [520, 118] on button "Done" at bounding box center [511, 116] width 49 height 15
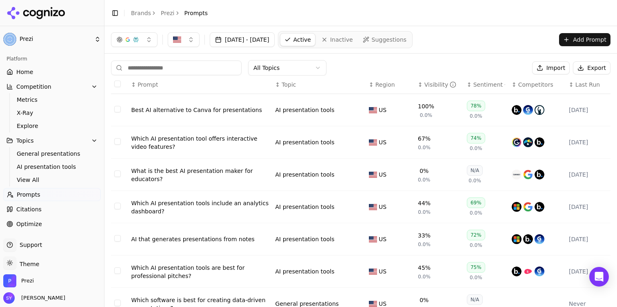
click at [68, 71] on link "Home" at bounding box center [52, 71] width 98 height 13
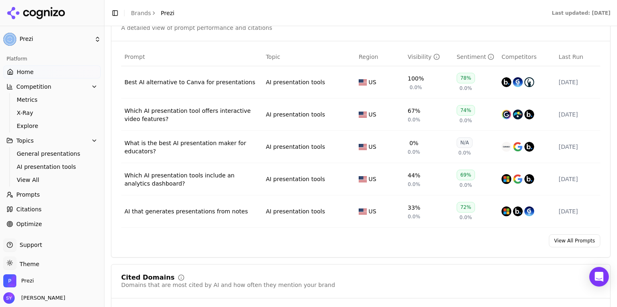
scroll to position [550, 0]
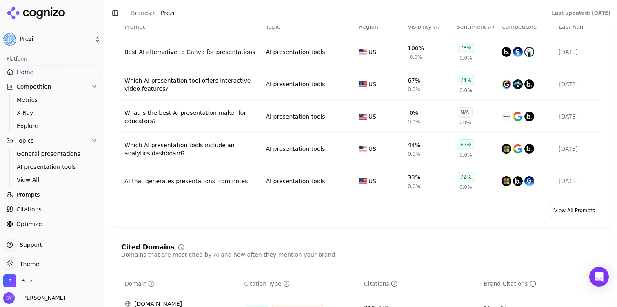
click at [160, 115] on div "What is the best AI presentation maker for educators?" at bounding box center [191, 117] width 135 height 16
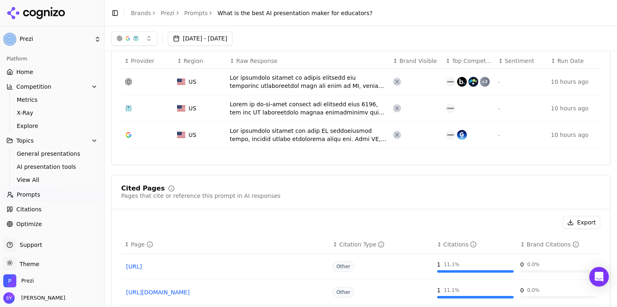
scroll to position [260, 0]
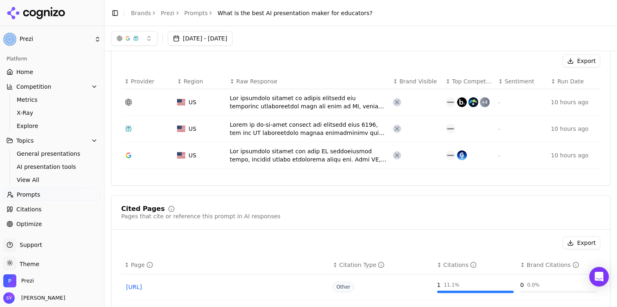
click at [255, 101] on div "Data table" at bounding box center [308, 102] width 157 height 16
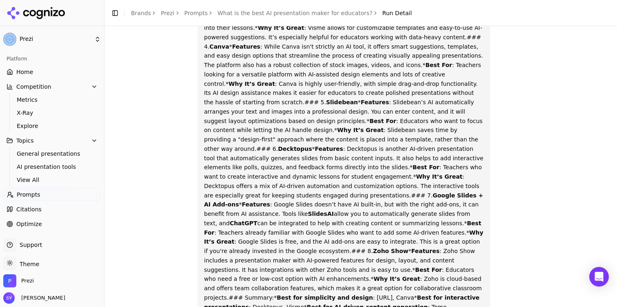
scroll to position [264, 0]
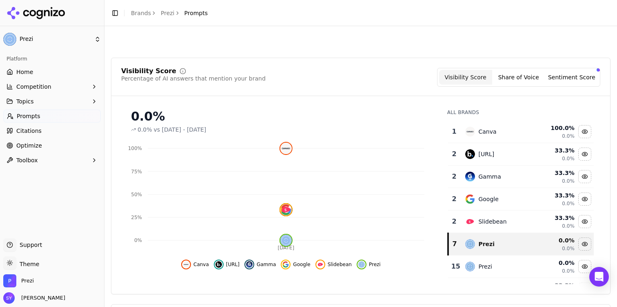
scroll to position [285, 0]
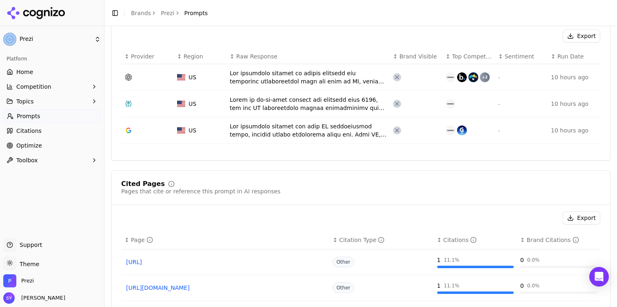
click at [66, 73] on link "Home" at bounding box center [52, 71] width 98 height 13
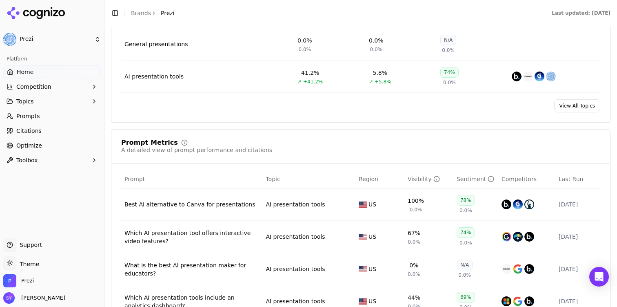
scroll to position [397, 0]
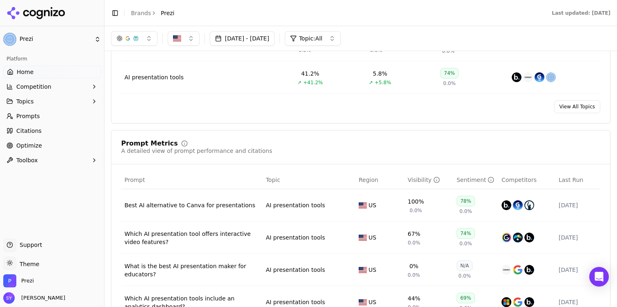
click at [57, 147] on link "Optimize" at bounding box center [52, 145] width 98 height 13
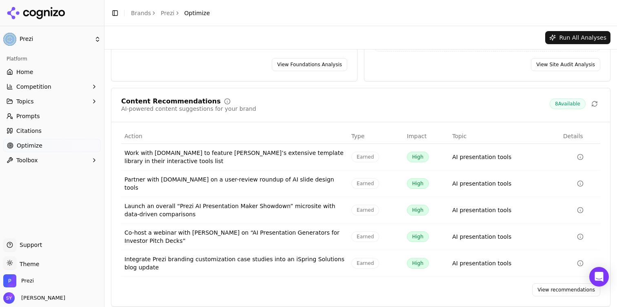
scroll to position [113, 0]
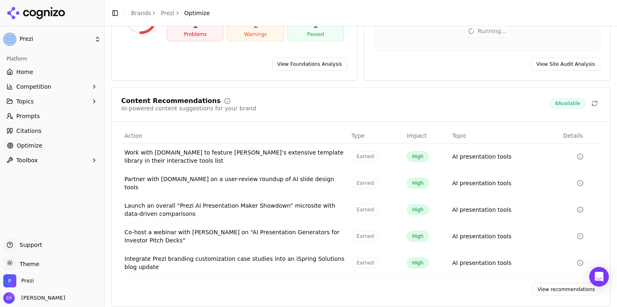
click at [300, 201] on div "Launch an overall “Prezi AI Presentation Maker Showdown” microsite with data-dr…" at bounding box center [234, 209] width 220 height 16
click at [576, 286] on link "View recommendations" at bounding box center [566, 288] width 68 height 13
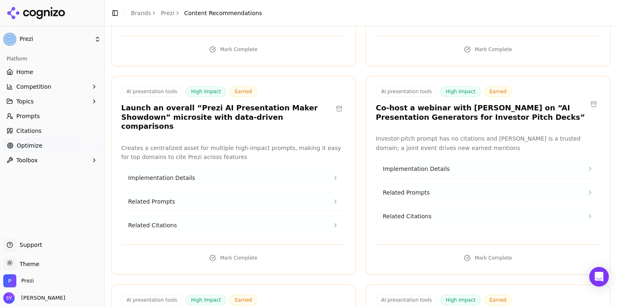
scroll to position [234, 0]
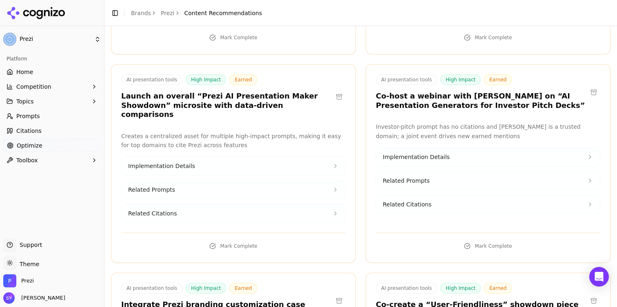
click at [251, 157] on button "Implementation Details" at bounding box center [234, 166] width 224 height 18
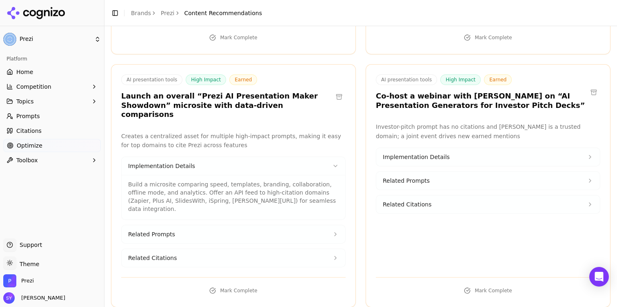
click at [251, 157] on button "Implementation Details" at bounding box center [234, 166] width 224 height 18
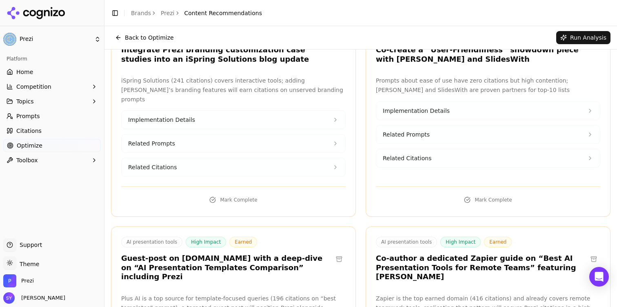
scroll to position [0, 0]
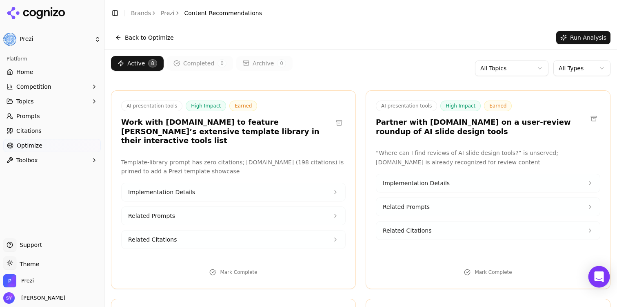
click at [602, 274] on icon "Open Intercom Messenger" at bounding box center [598, 276] width 9 height 11
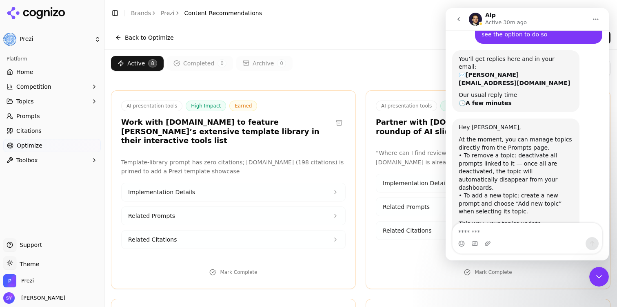
scroll to position [56, 0]
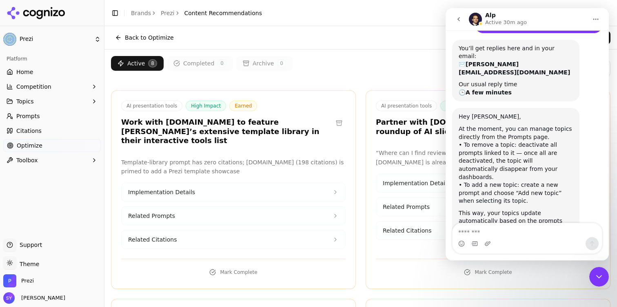
click at [528, 232] on textarea "Message…" at bounding box center [527, 230] width 149 height 14
type textarea "**********"
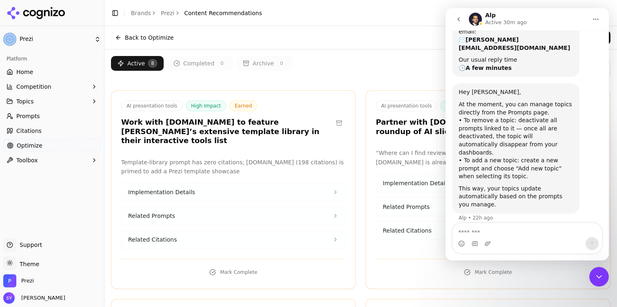
scroll to position [102, 0]
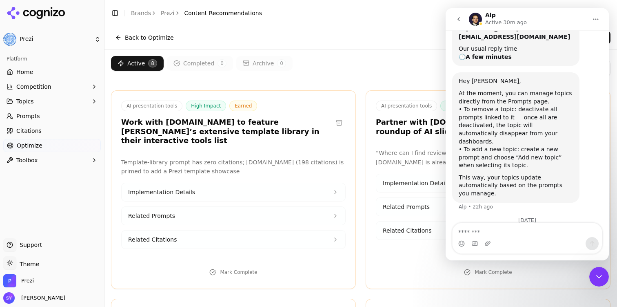
click at [456, 19] on icon "go back" at bounding box center [459, 19] width 7 height 7
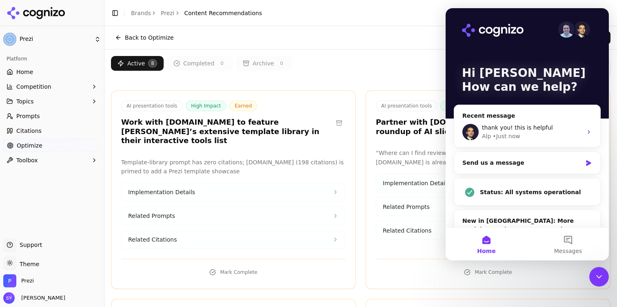
scroll to position [0, 0]
